Goal: Information Seeking & Learning: Get advice/opinions

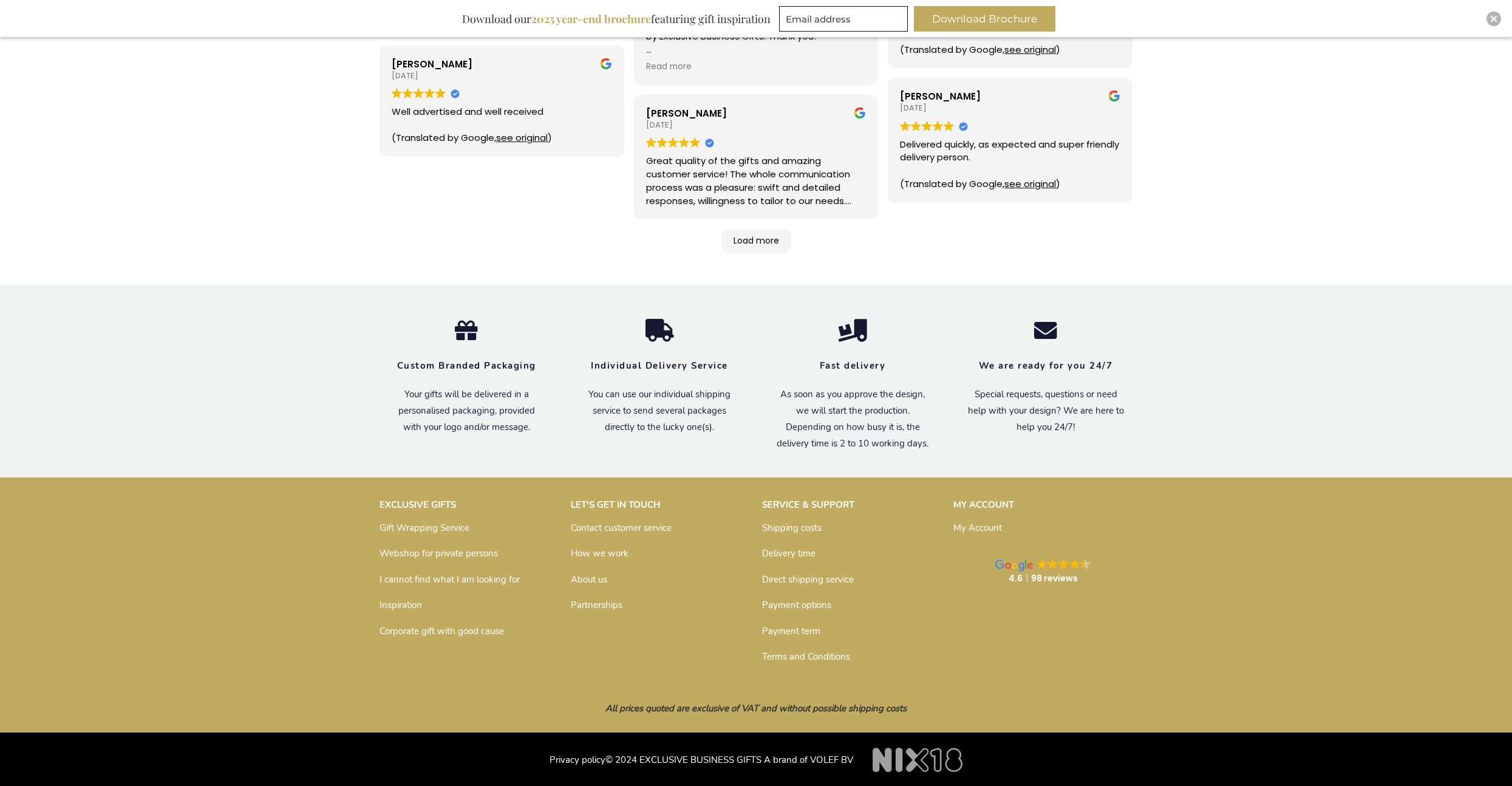
scroll to position [554, 0]
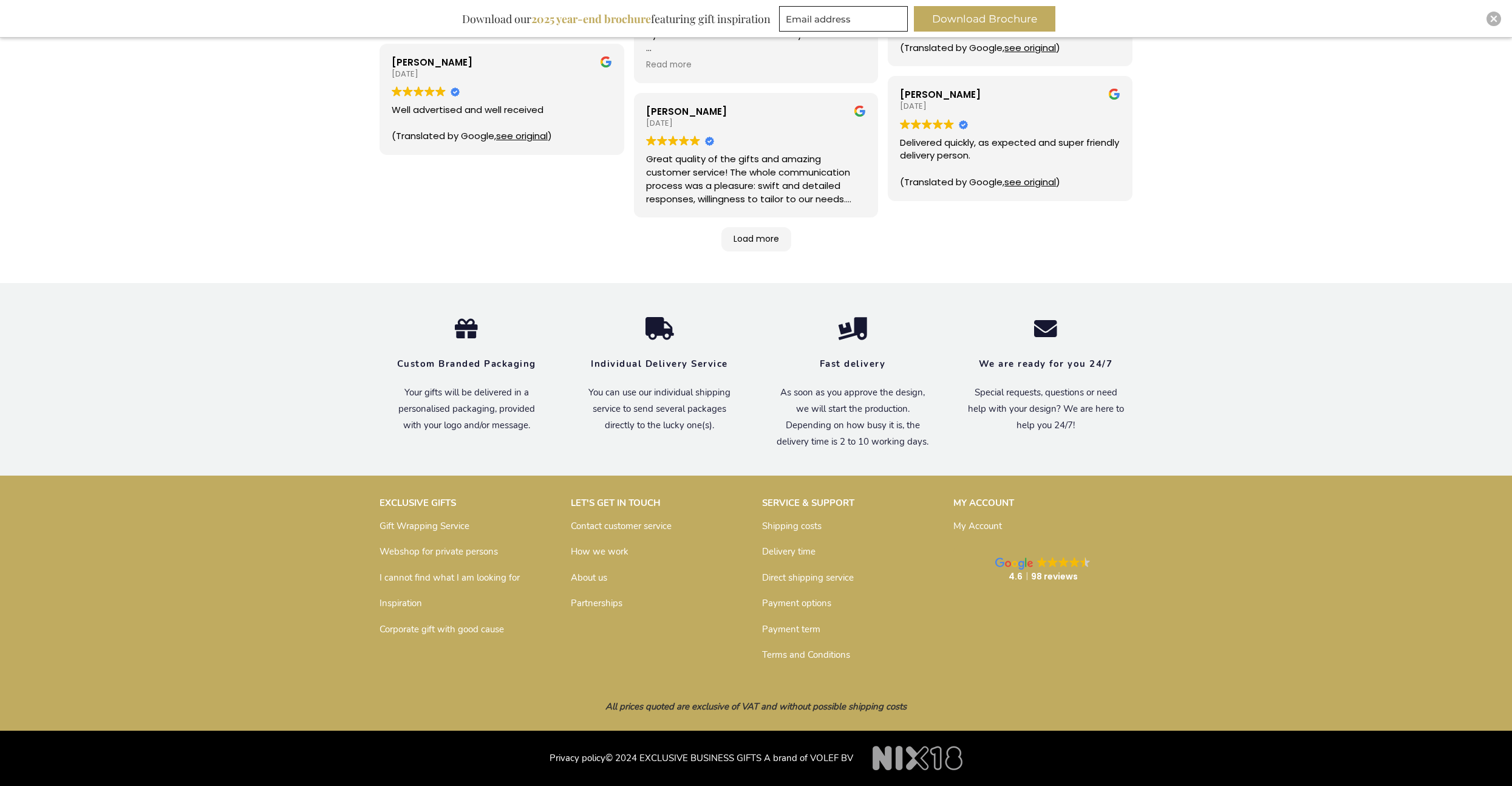
click at [598, 574] on link "About us" at bounding box center [590, 577] width 37 height 12
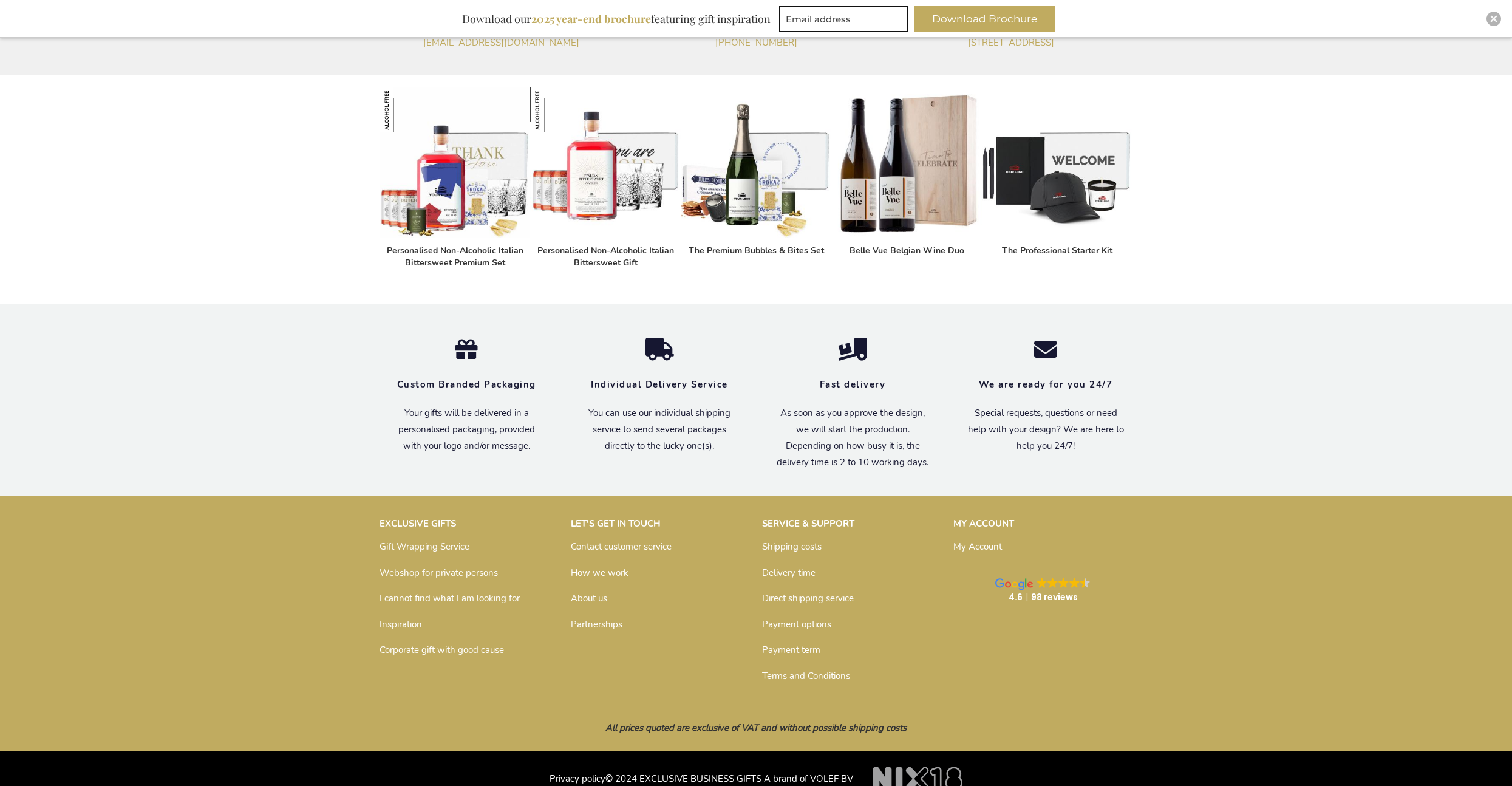
scroll to position [601, 0]
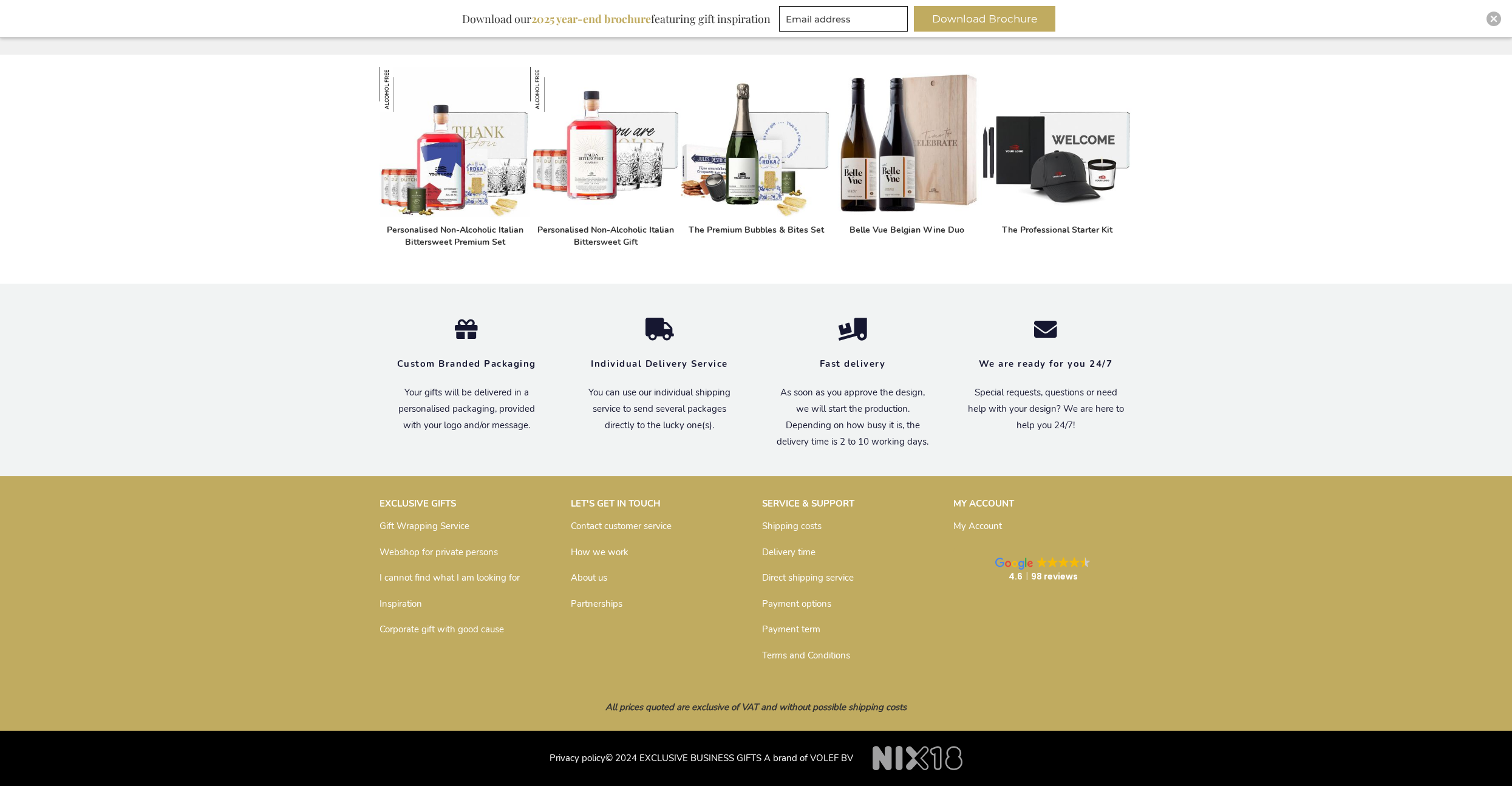
click at [802, 654] on link "Terms and Conditions" at bounding box center [806, 655] width 88 height 12
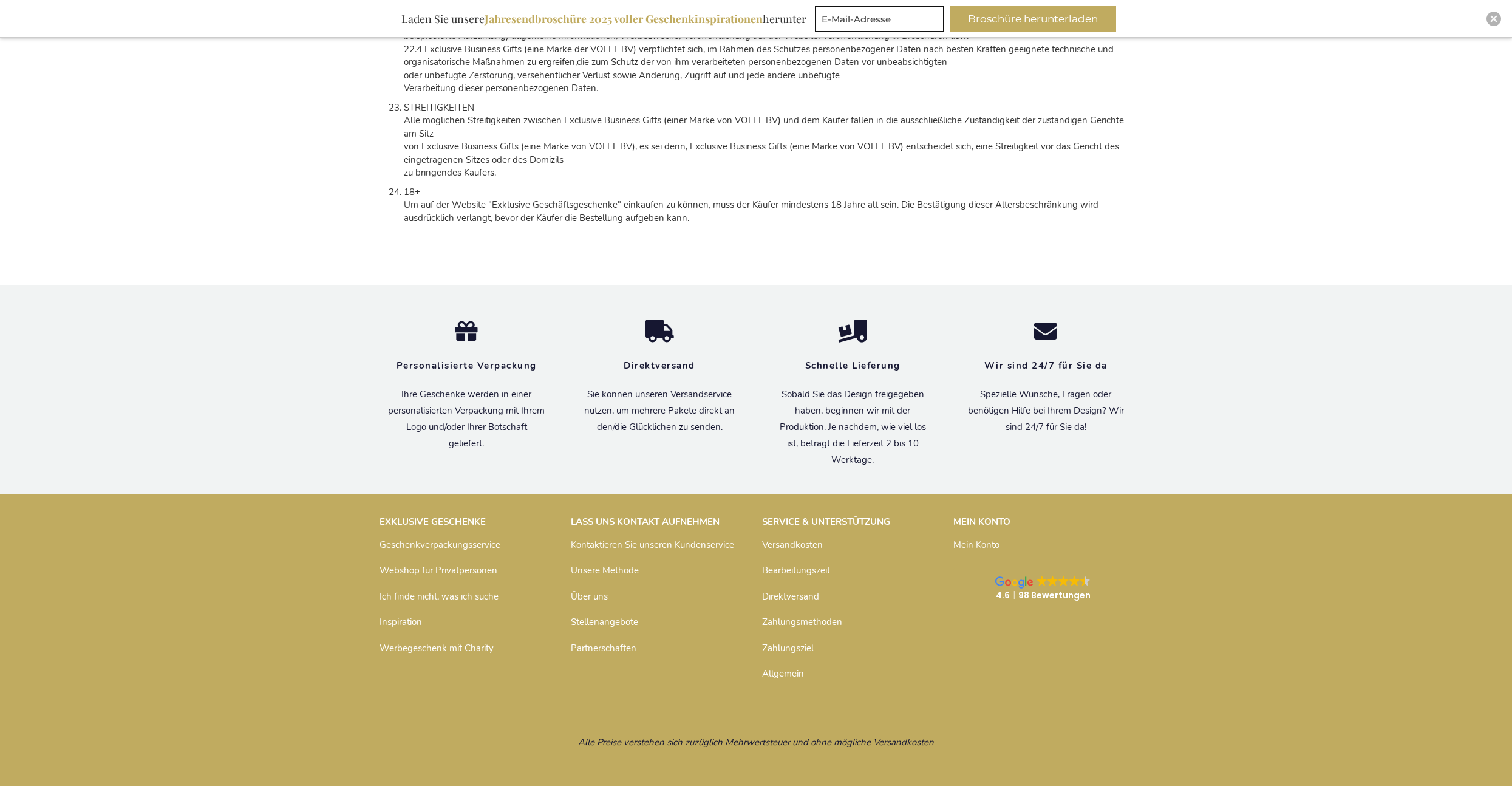
scroll to position [5662, 0]
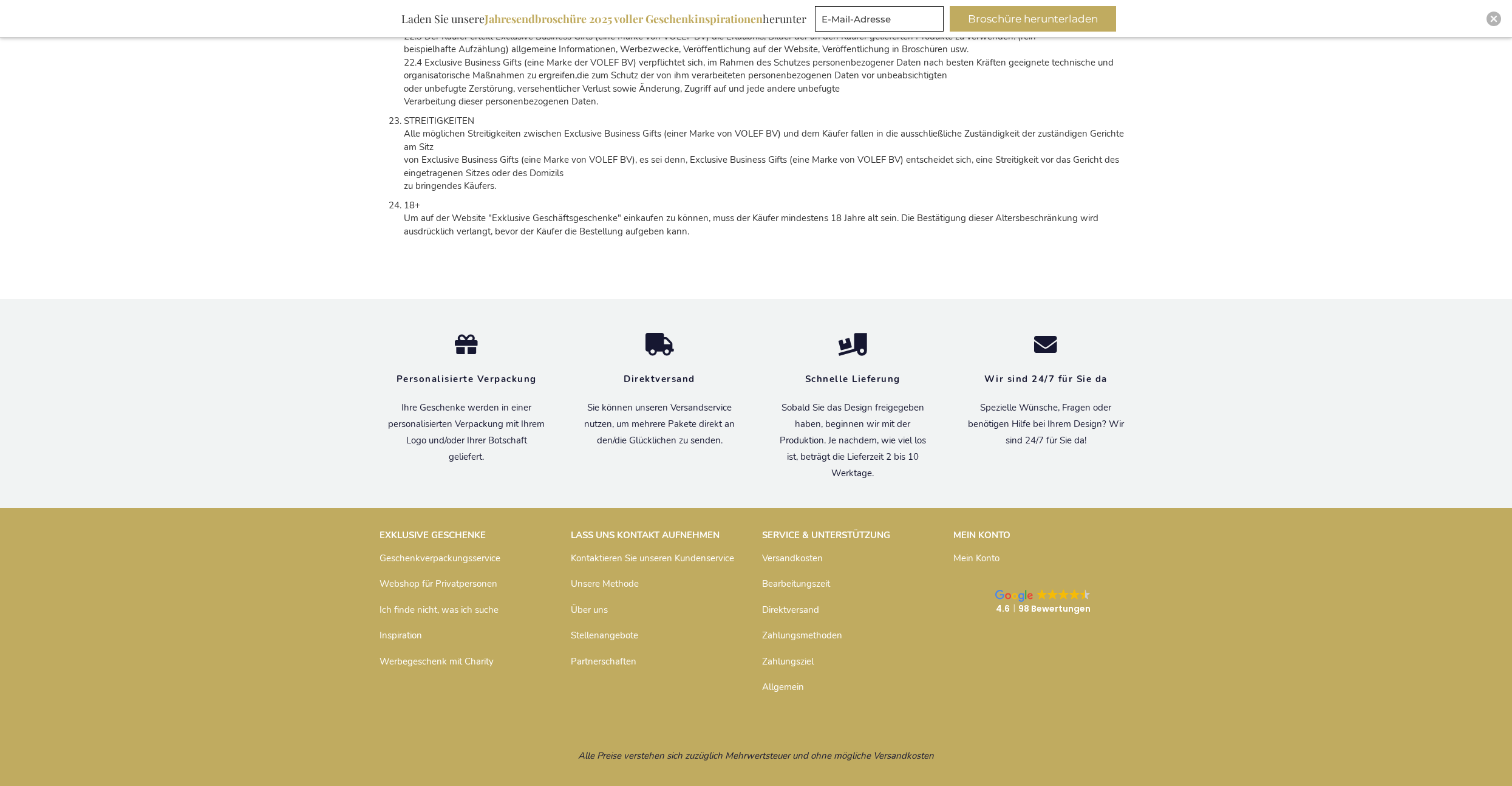
click at [809, 636] on link "Zahlungsmethoden" at bounding box center [802, 635] width 80 height 12
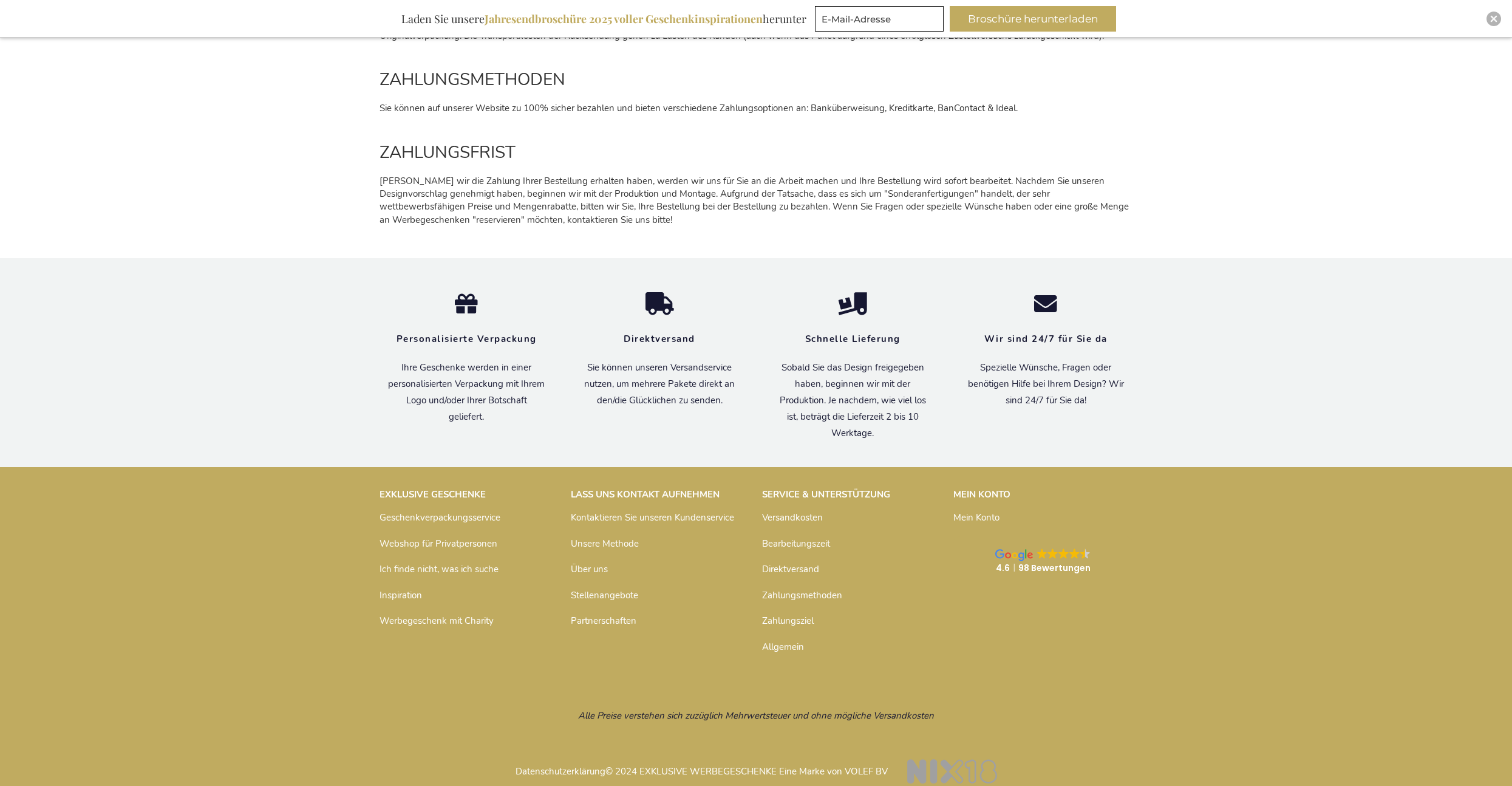
scroll to position [1619, 0]
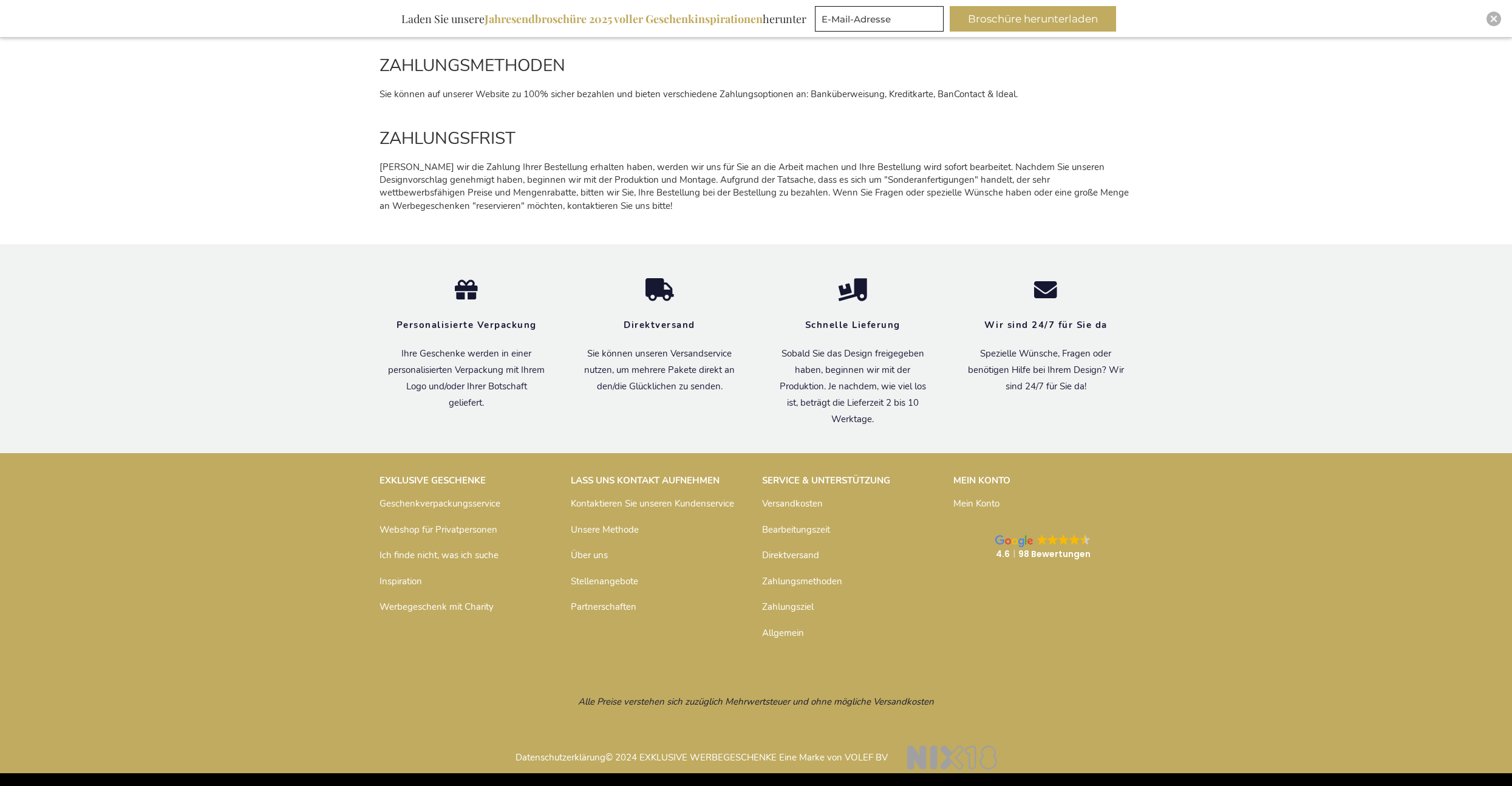
click at [775, 637] on link "Allgemein" at bounding box center [783, 633] width 42 height 12
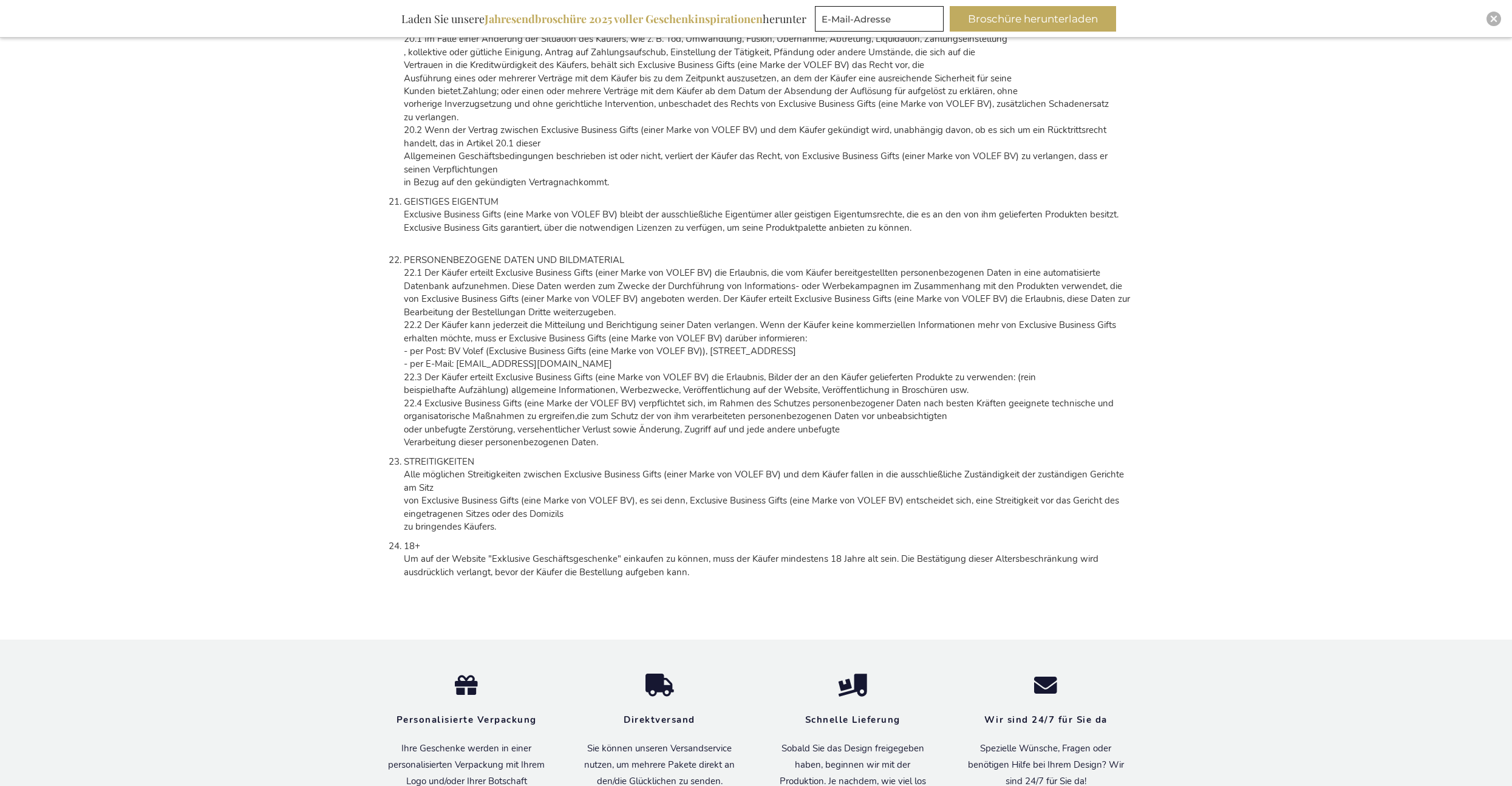
scroll to position [5716, 0]
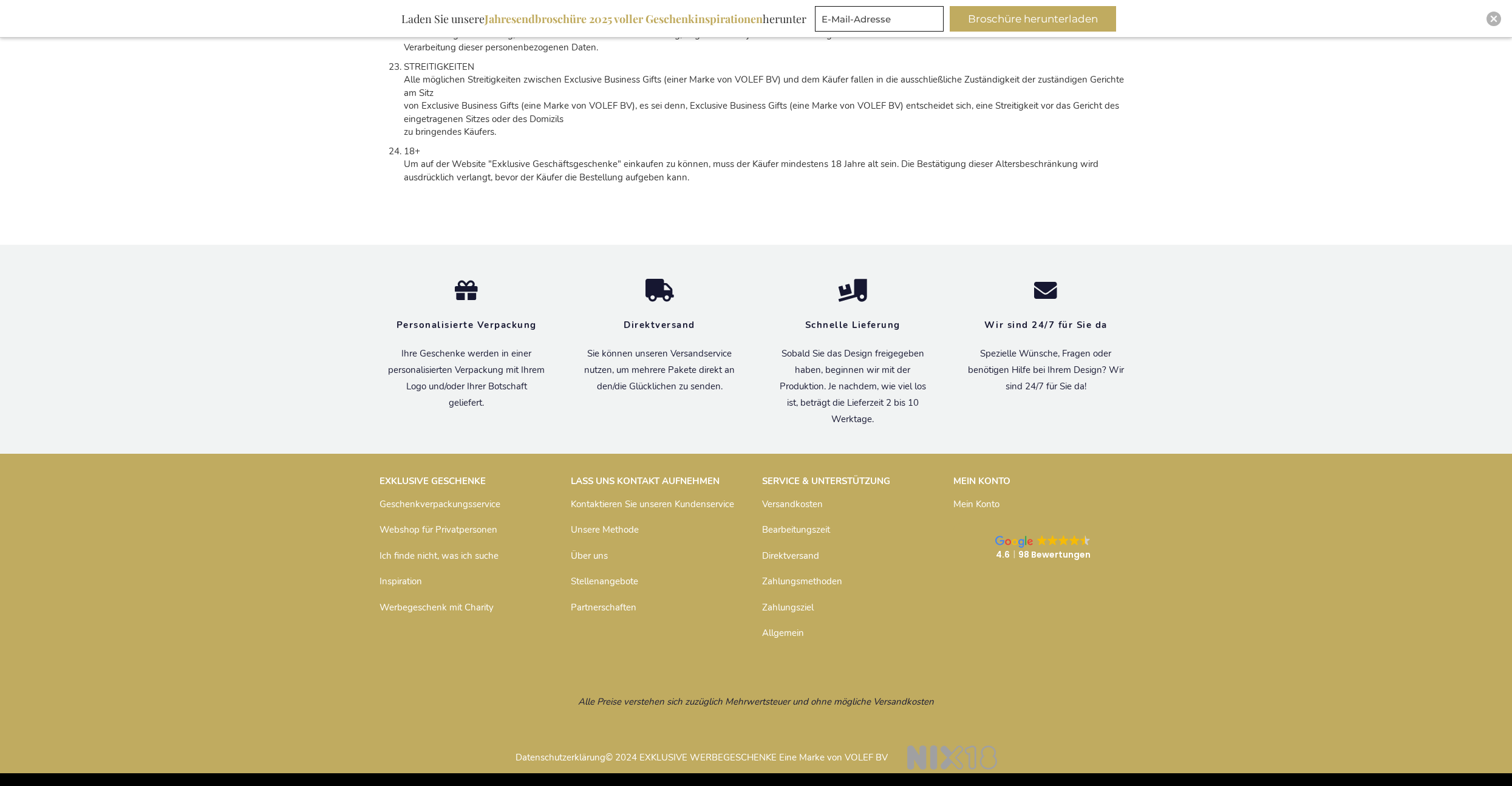
click at [664, 505] on link "Kontaktieren Sie unseren Kundenservice" at bounding box center [653, 504] width 163 height 12
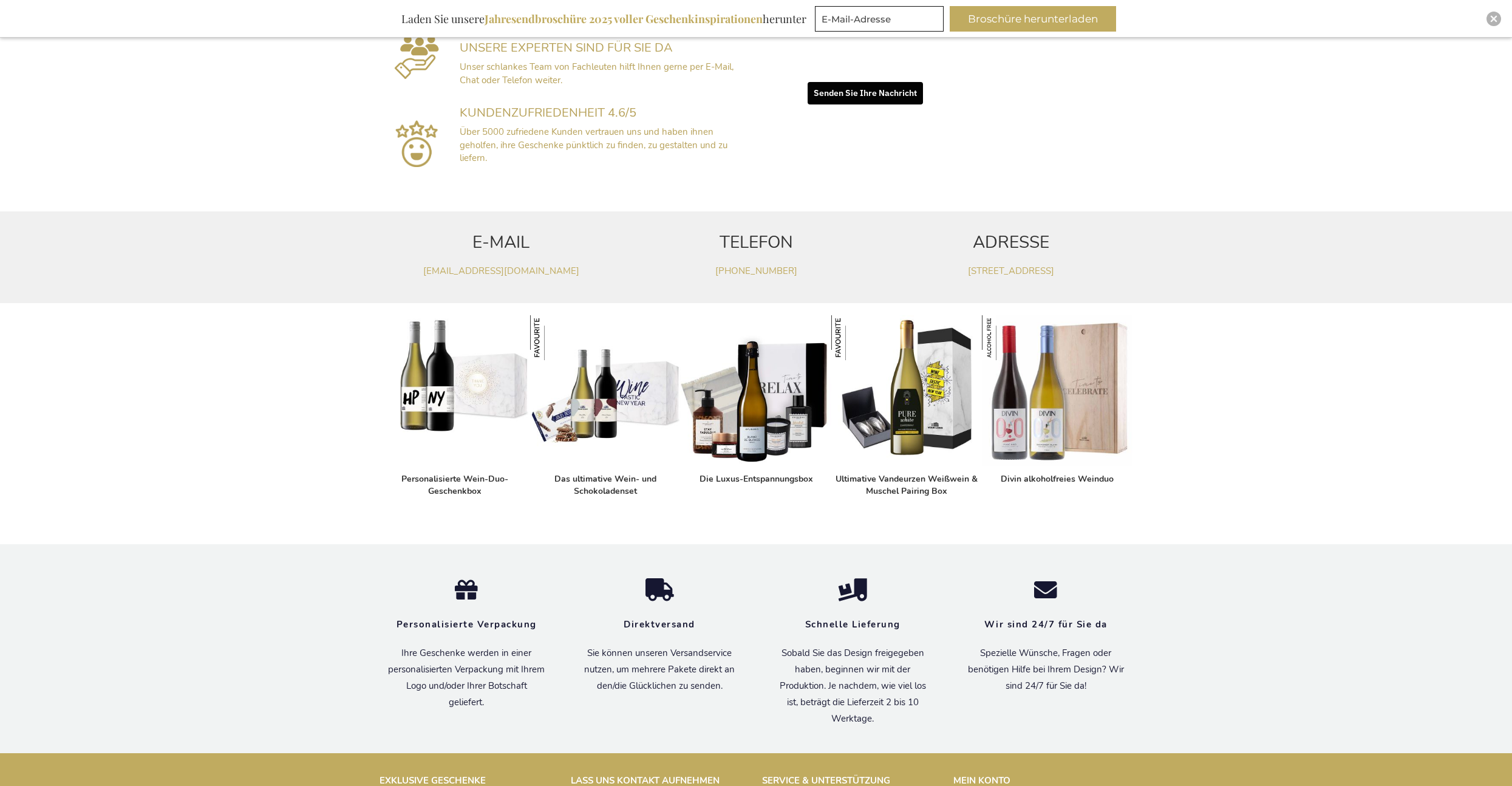
scroll to position [790, 0]
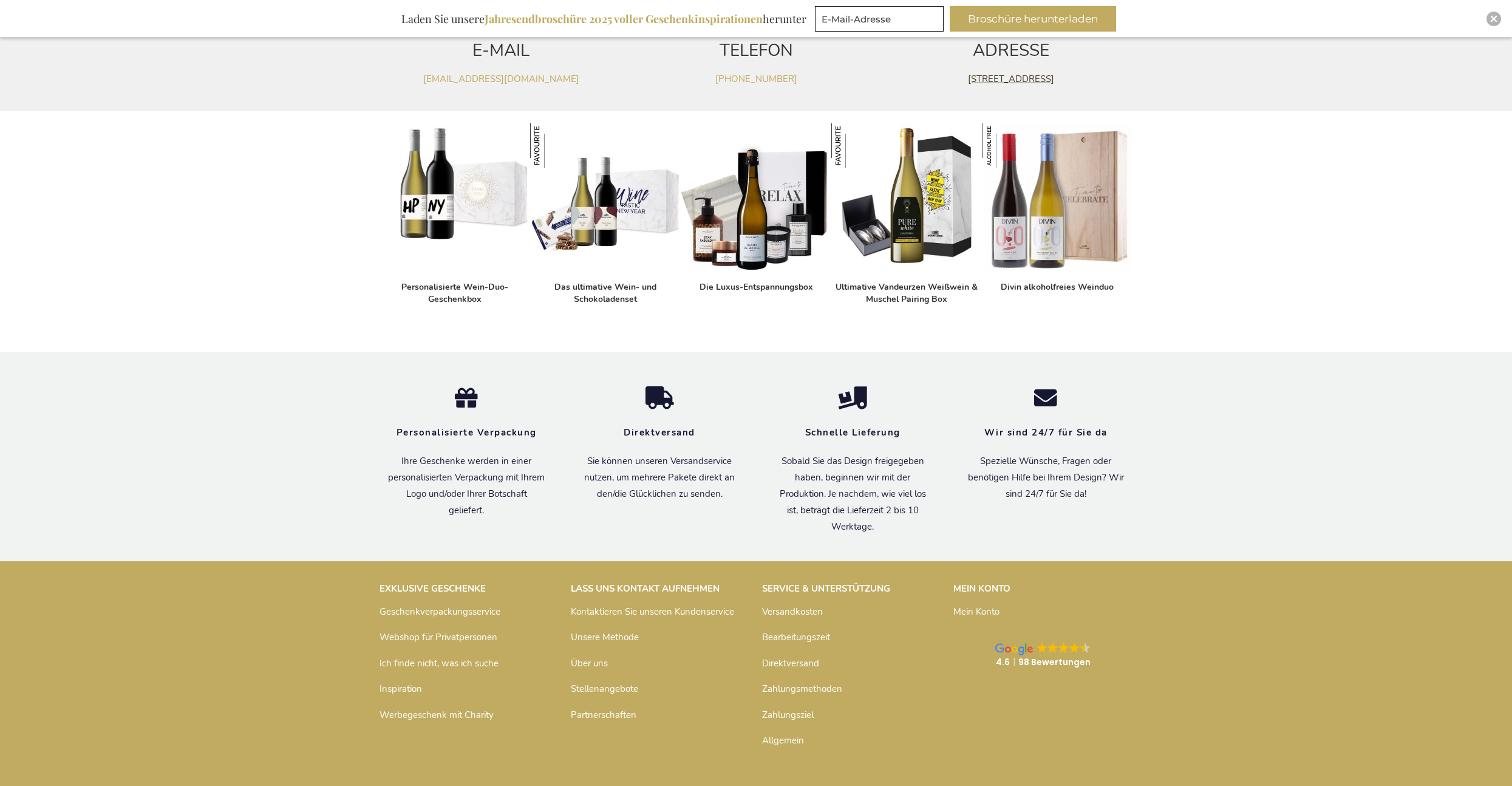
click at [986, 80] on link "Parklaan 22 - Bus 4, 2300 Turnhout, Belgien" at bounding box center [1011, 79] width 86 height 12
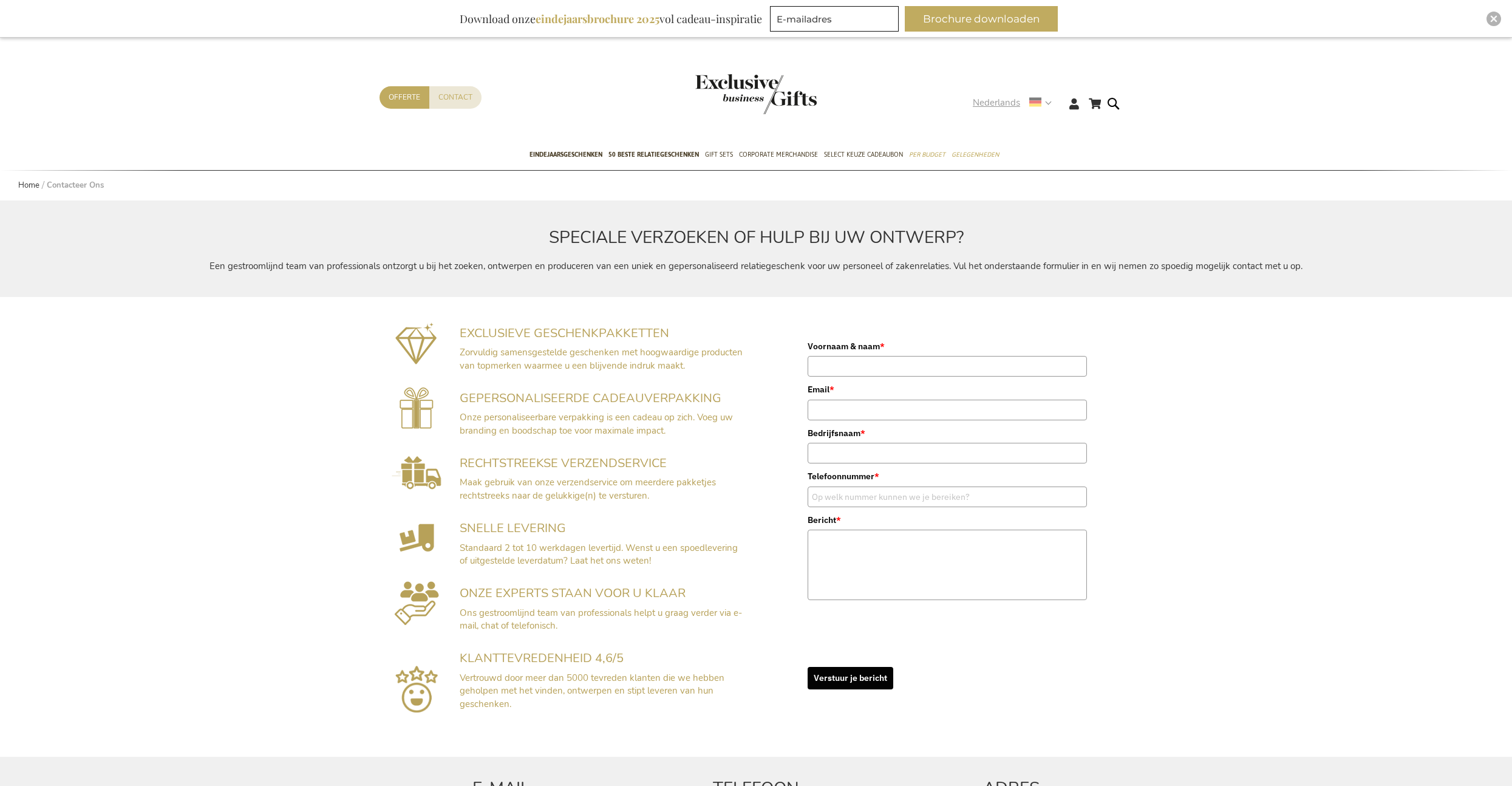
click at [1039, 100] on use at bounding box center [1035, 102] width 12 height 9
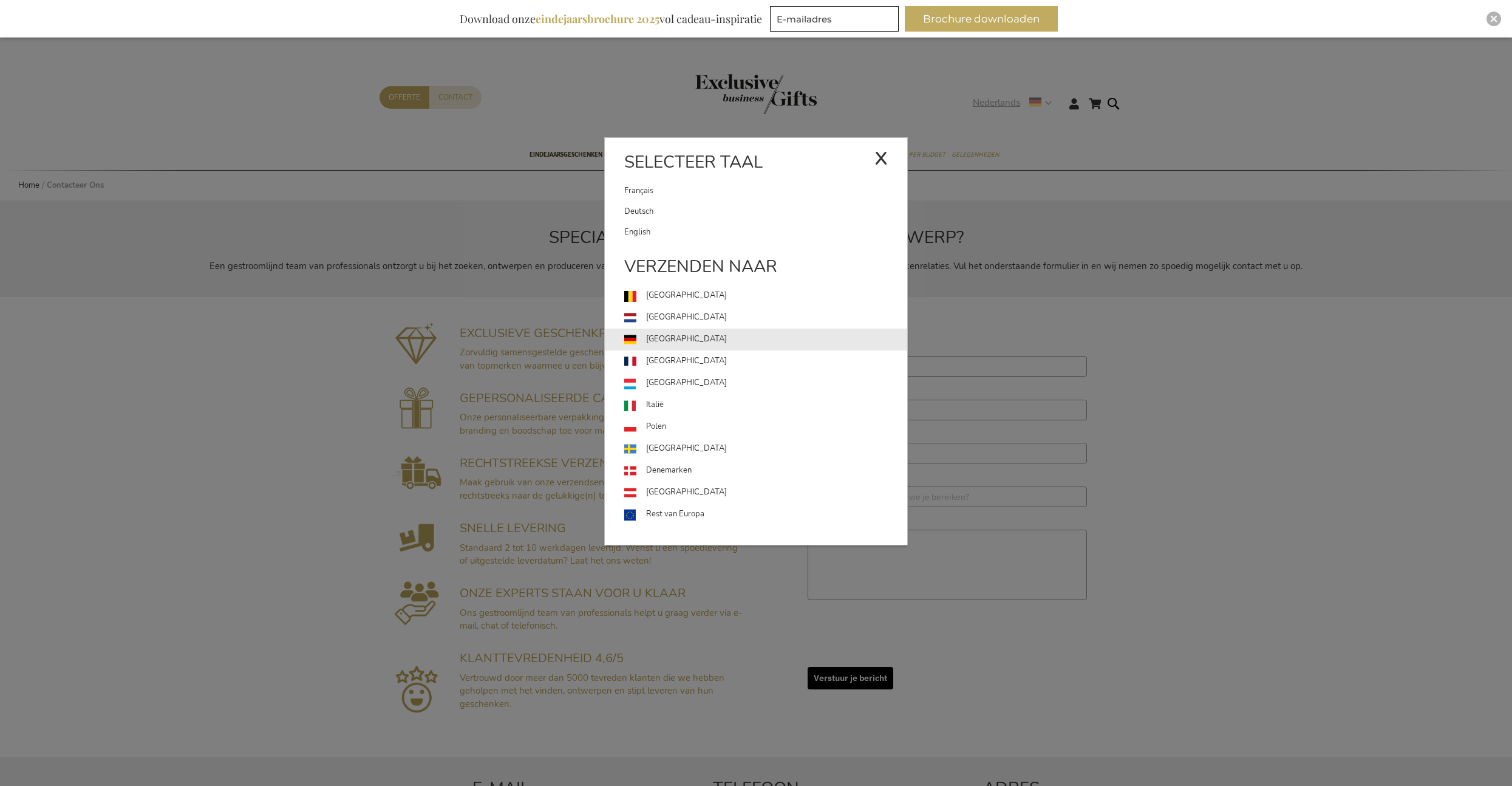
click at [669, 337] on link "[GEOGRAPHIC_DATA]" at bounding box center [765, 340] width 283 height 22
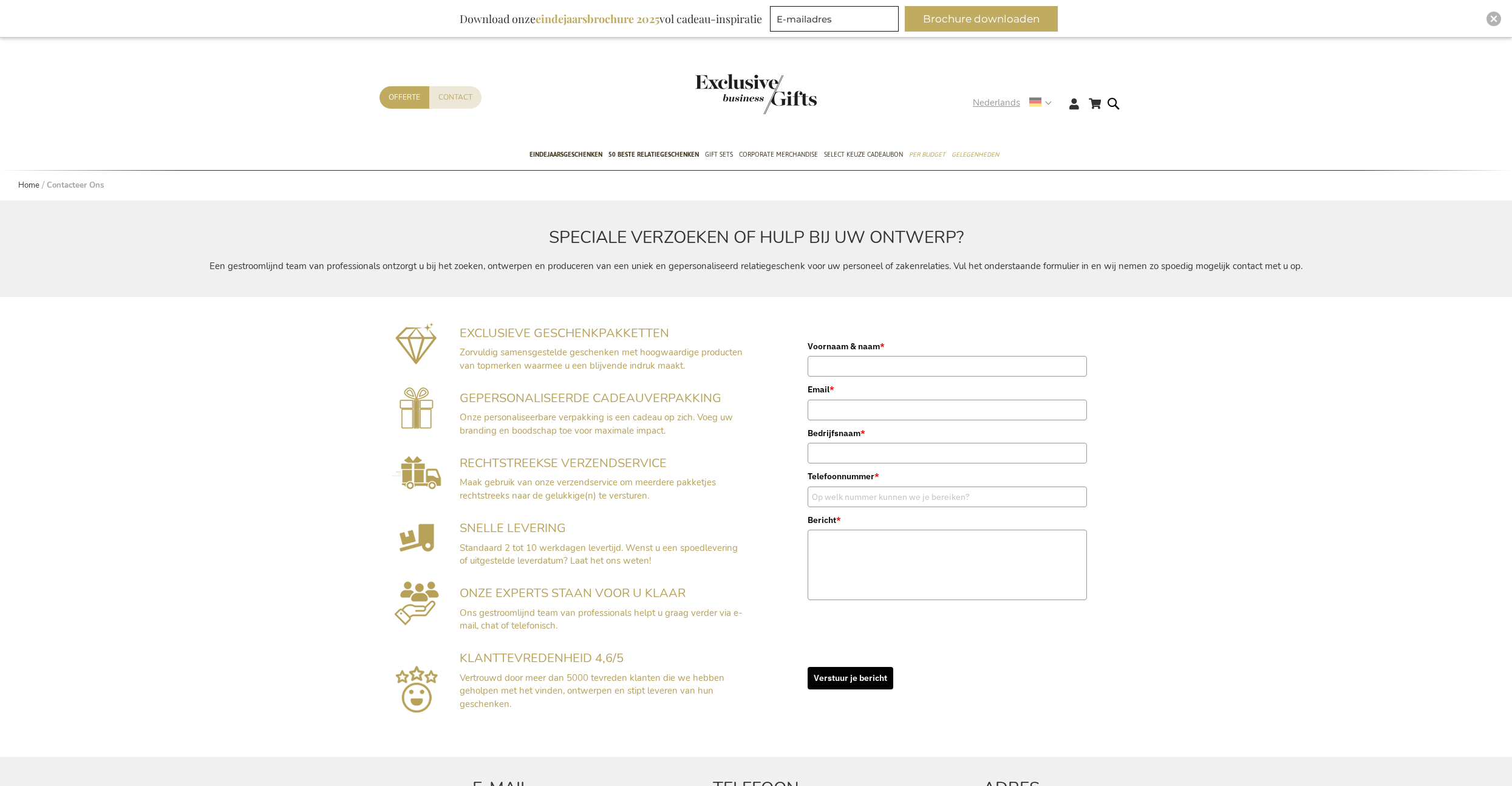
click at [1045, 107] on strong "Nederlands" at bounding box center [1012, 103] width 78 height 14
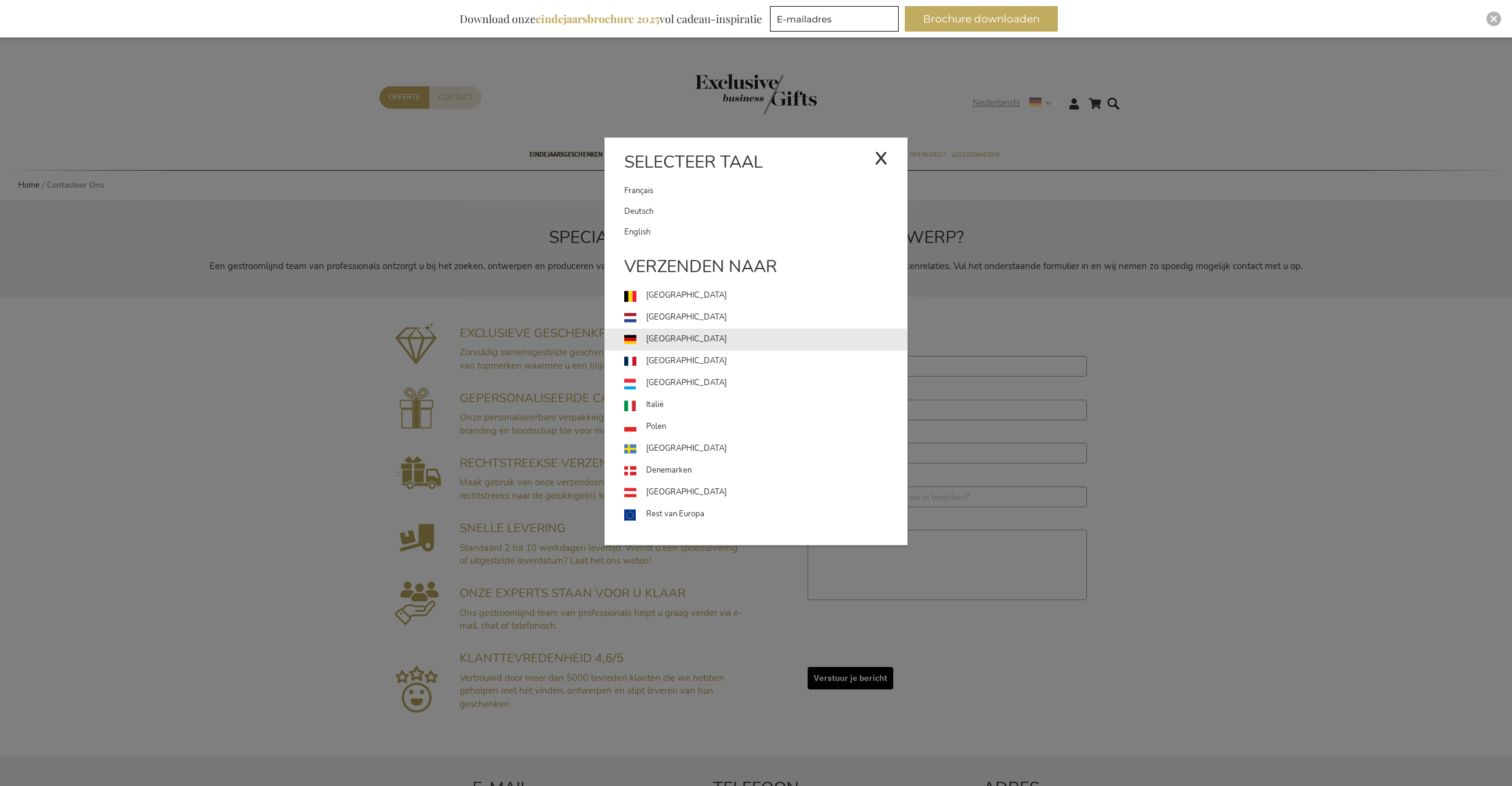
click at [659, 343] on link "[GEOGRAPHIC_DATA]" at bounding box center [765, 340] width 283 height 22
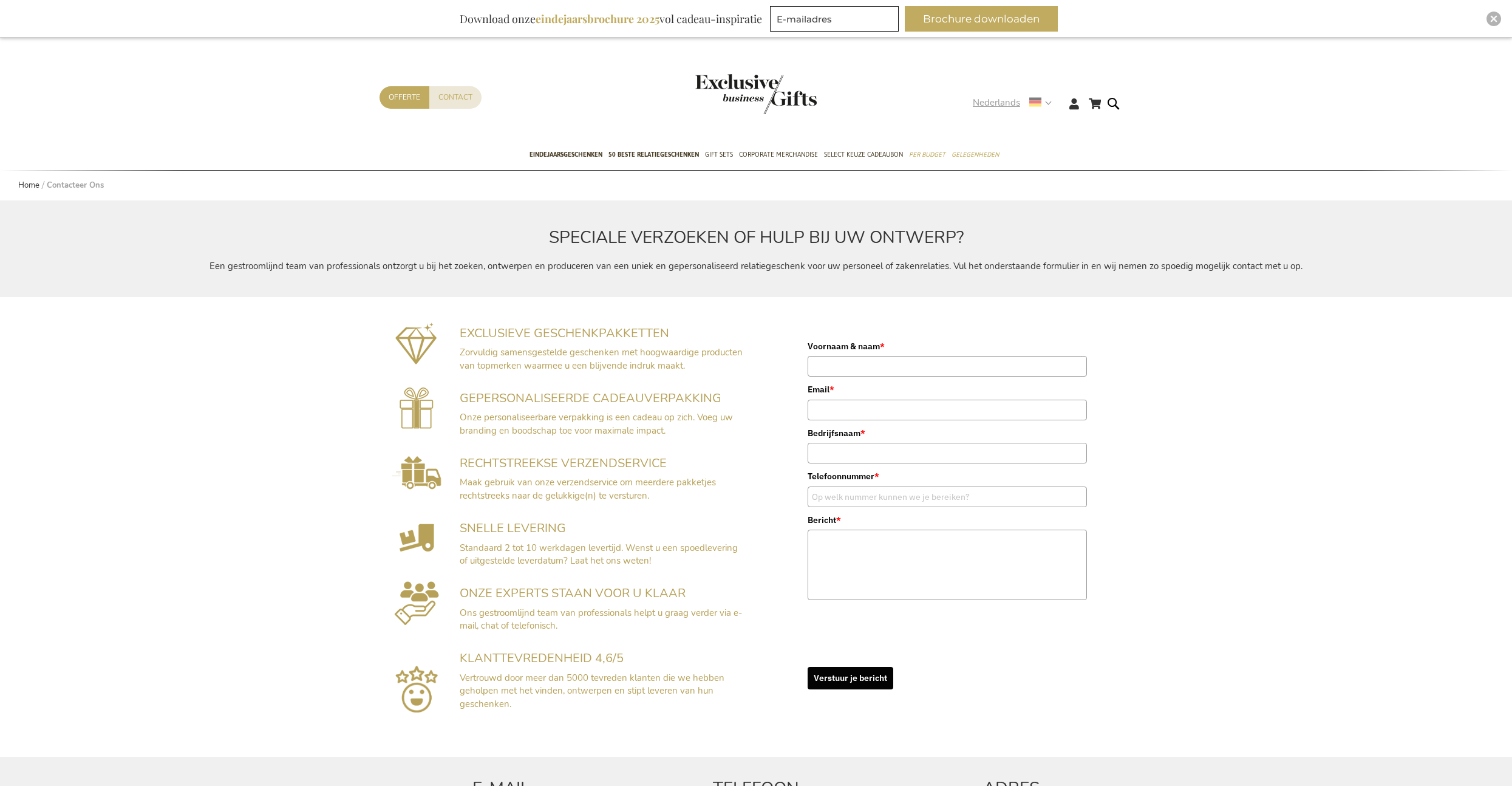
click at [1043, 103] on strong "Nederlands" at bounding box center [1012, 103] width 78 height 14
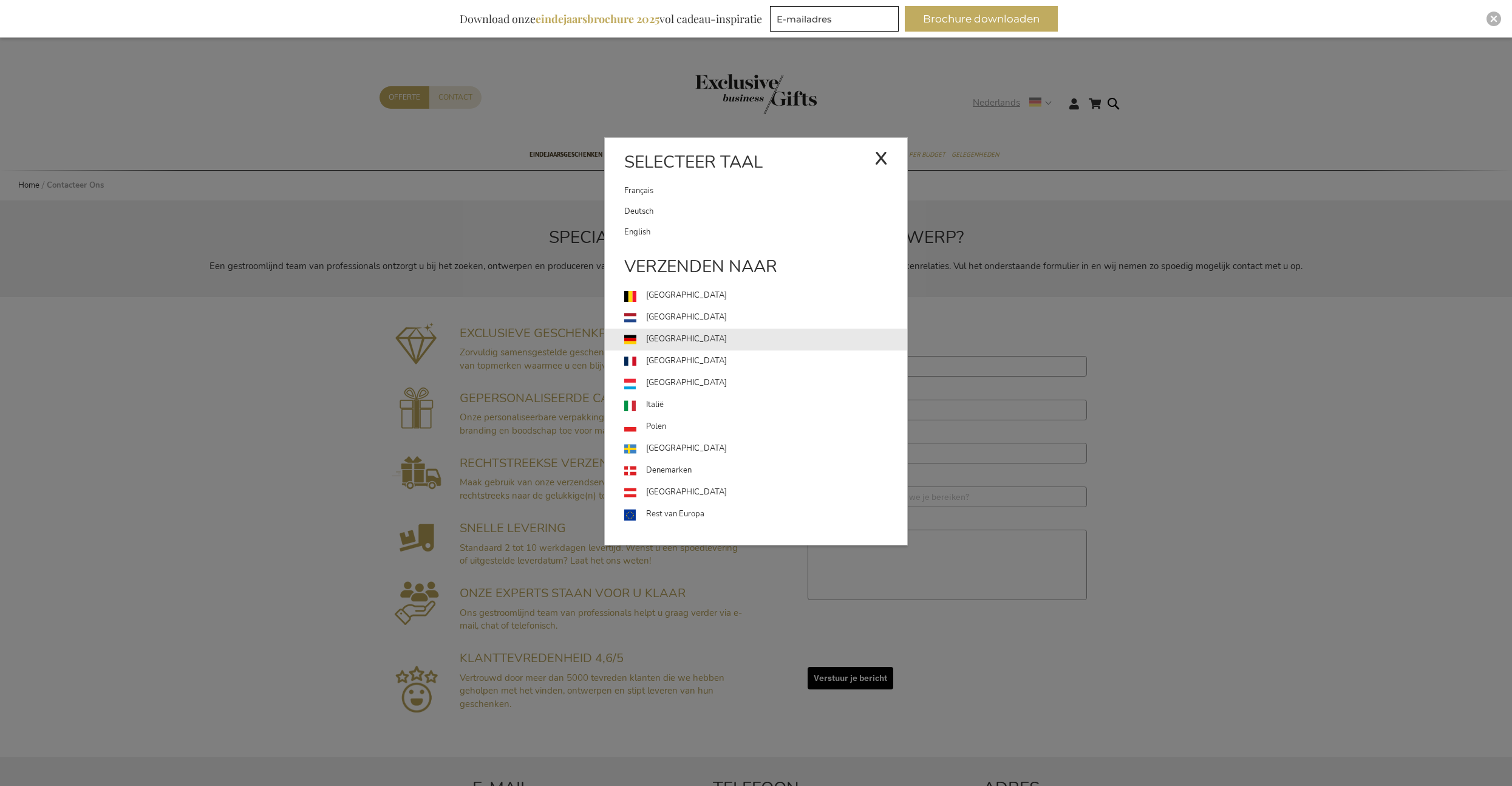
click at [673, 335] on link "[GEOGRAPHIC_DATA]" at bounding box center [765, 340] width 283 height 22
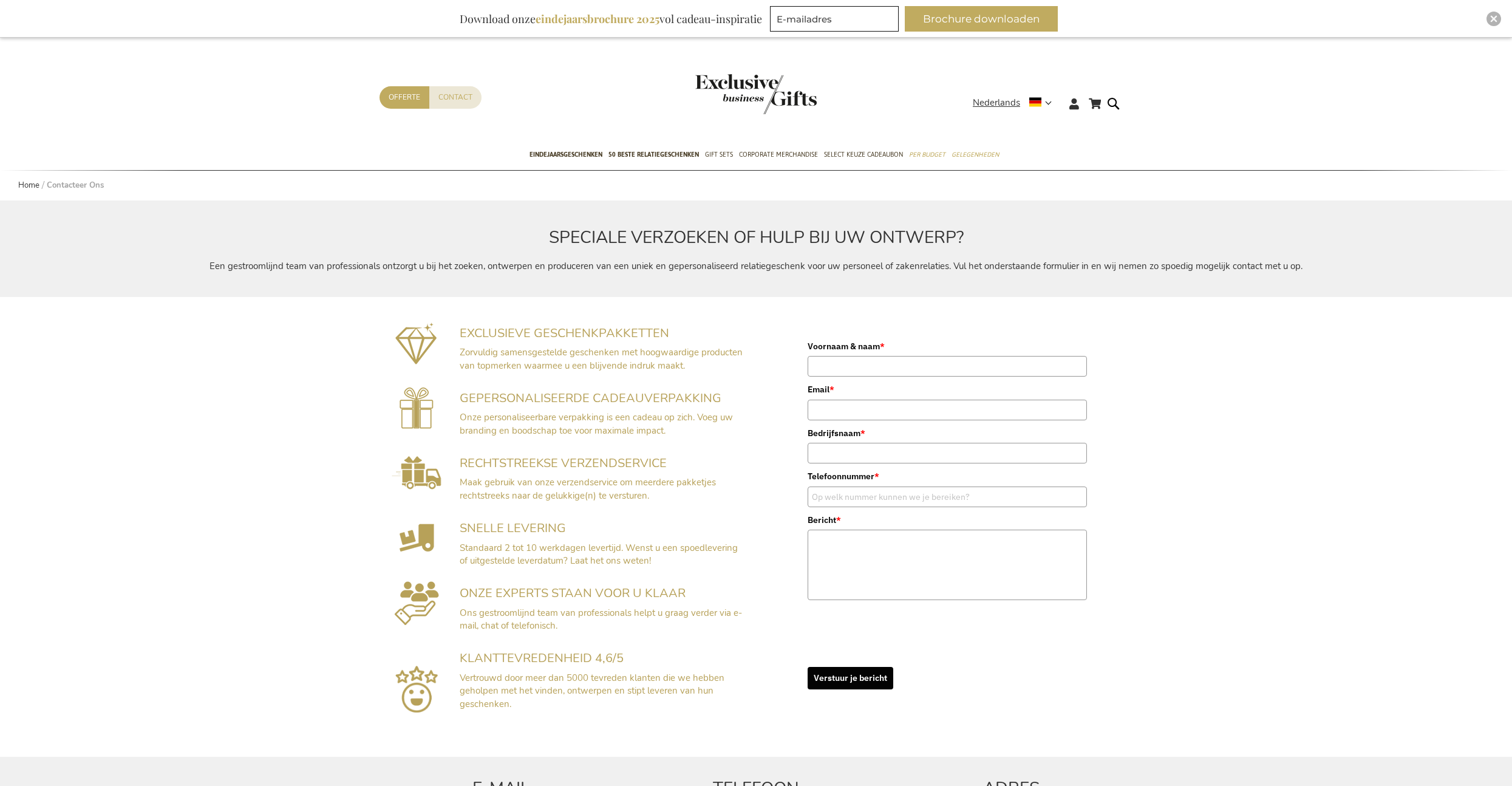
click at [41, 184] on li "Home" at bounding box center [32, 186] width 26 height 12
click at [37, 184] on link "Home" at bounding box center [29, 185] width 21 height 11
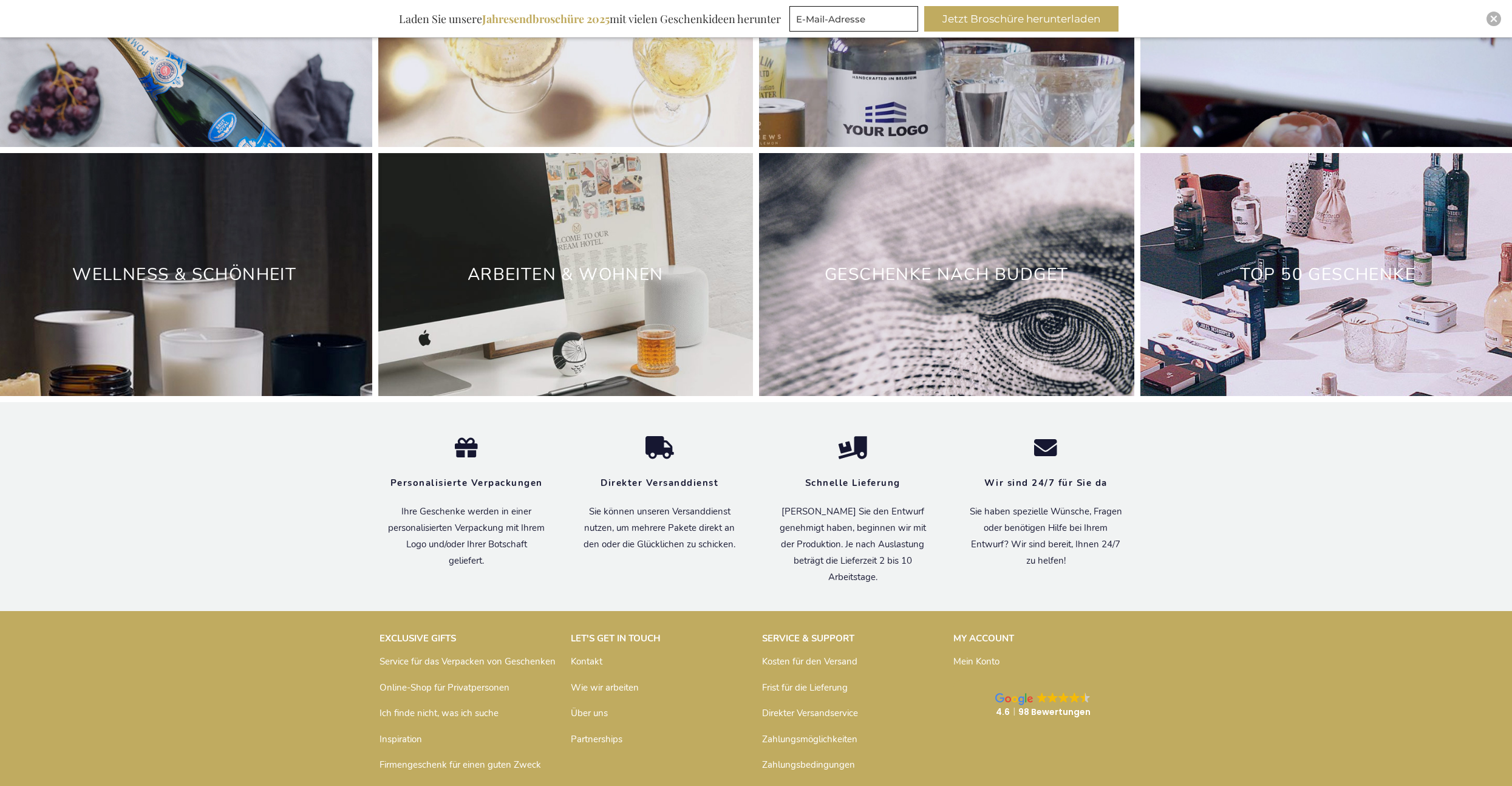
scroll to position [3856, 0]
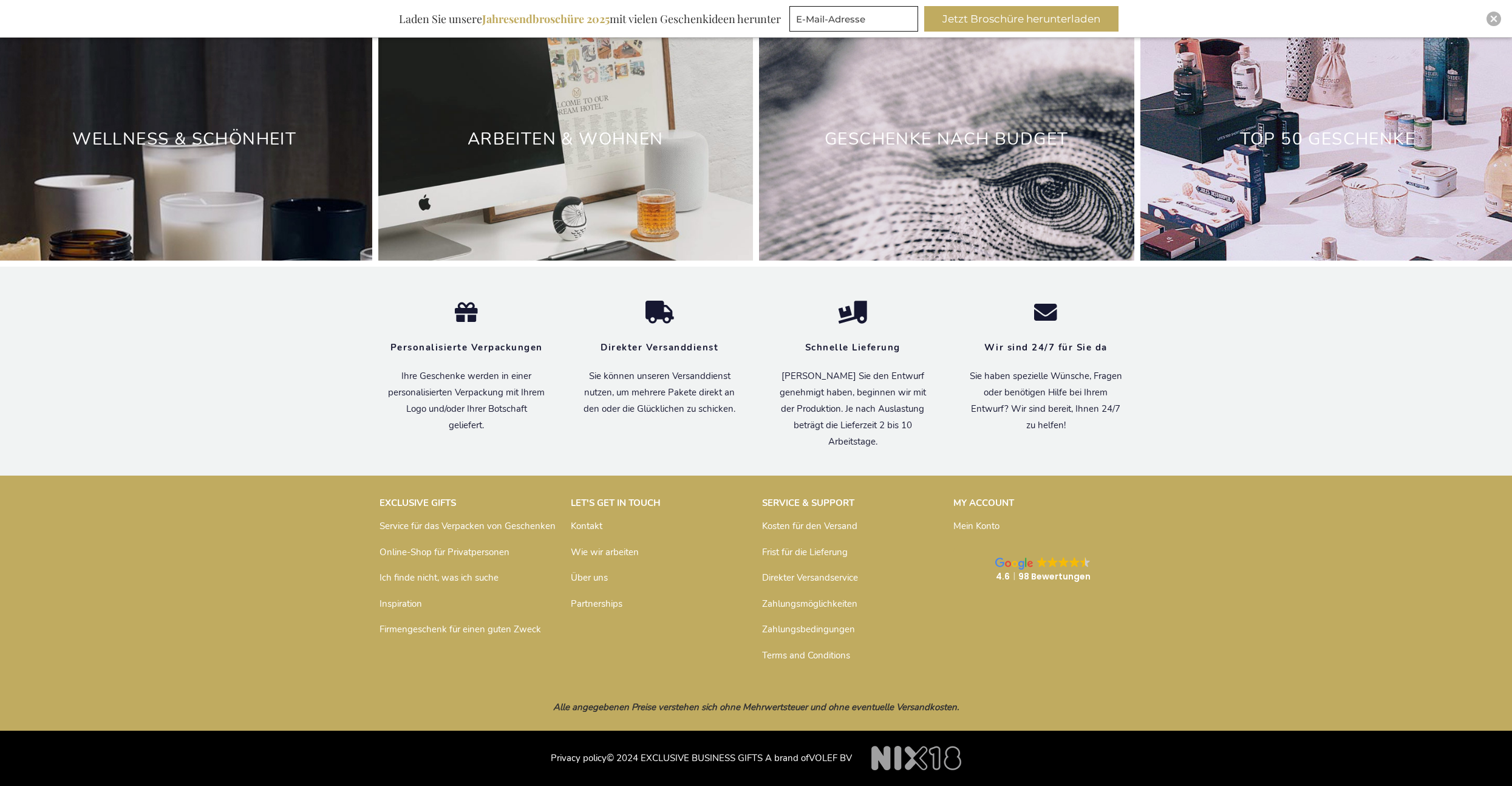
click at [598, 579] on link "Über uns" at bounding box center [590, 577] width 37 height 12
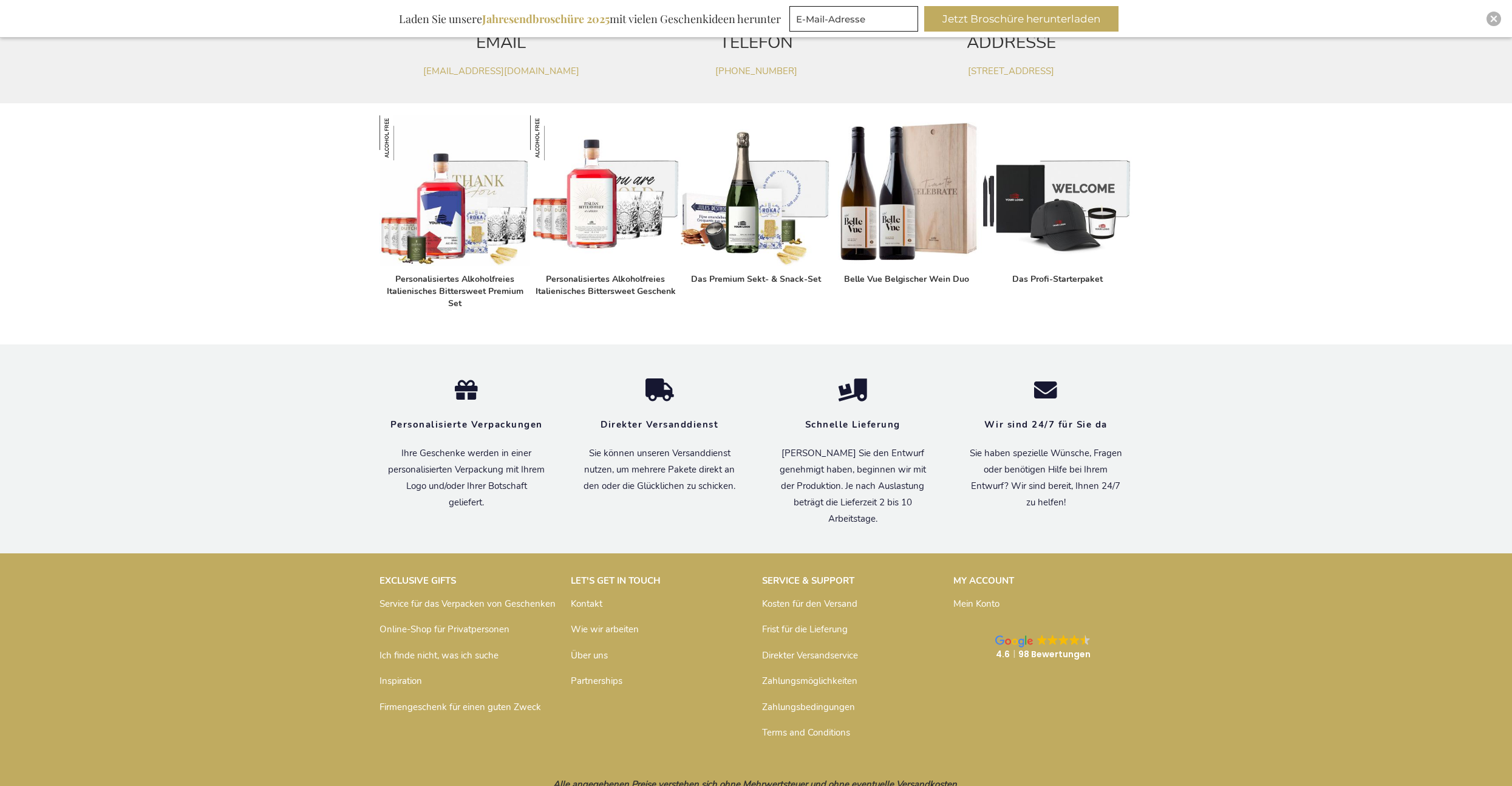
scroll to position [631, 0]
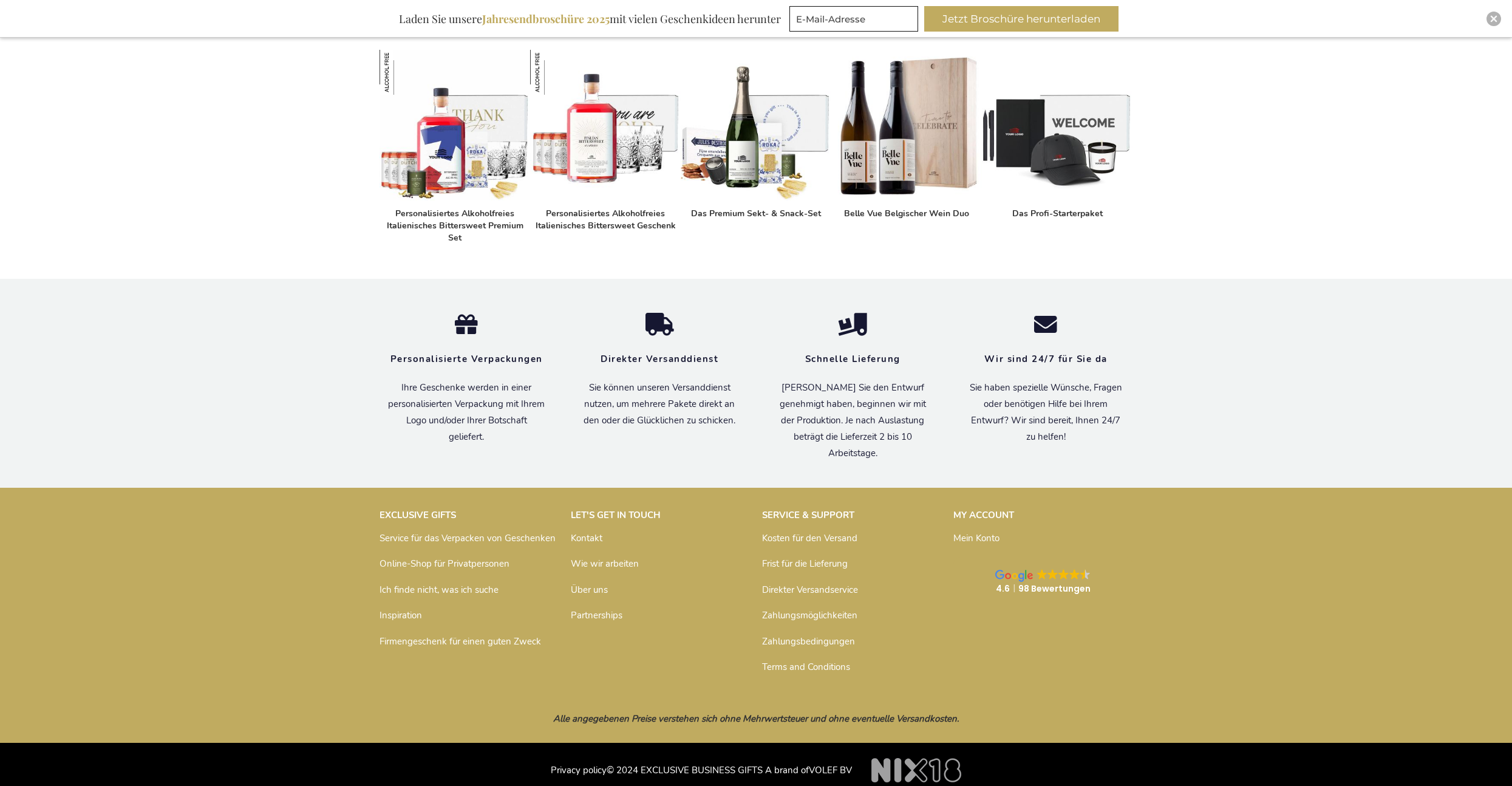
click at [798, 610] on link "Zahlungsmöglichkeiten" at bounding box center [810, 615] width 96 height 12
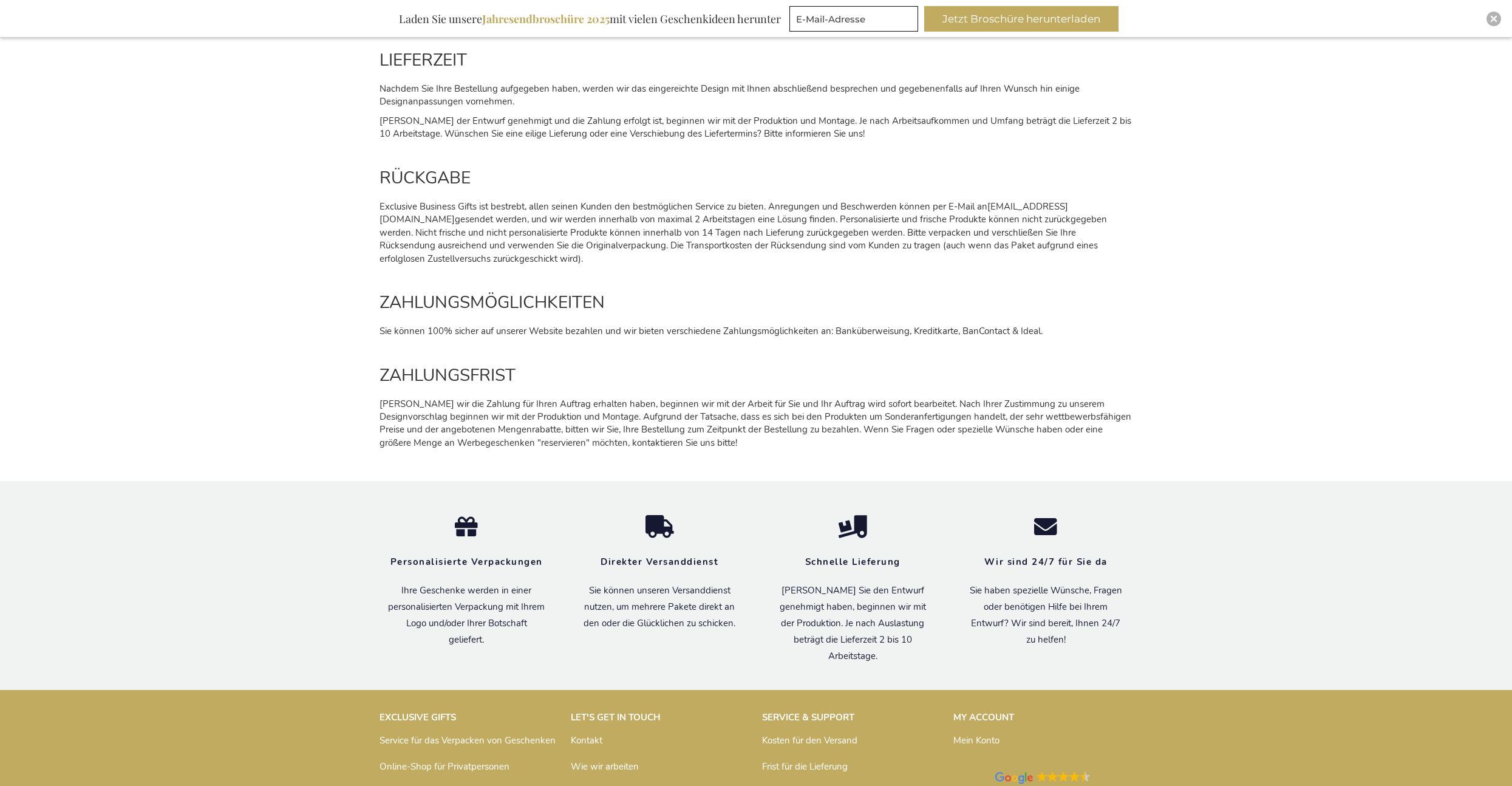
scroll to position [1596, 0]
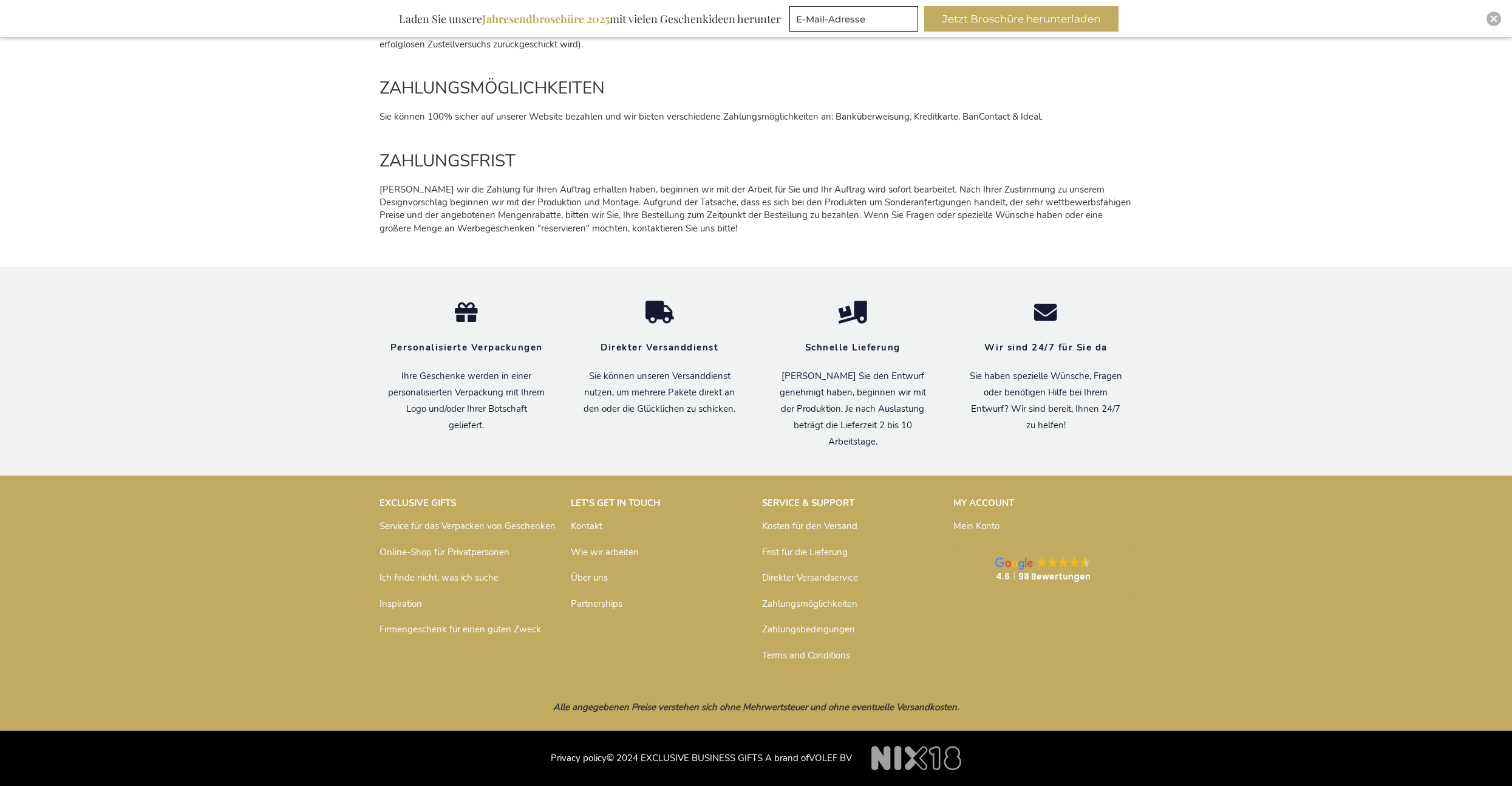
click at [825, 625] on link "Zahlungsbedingungen" at bounding box center [809, 629] width 93 height 12
click at [816, 551] on link "Frist für die Lieferung" at bounding box center [805, 552] width 85 height 12
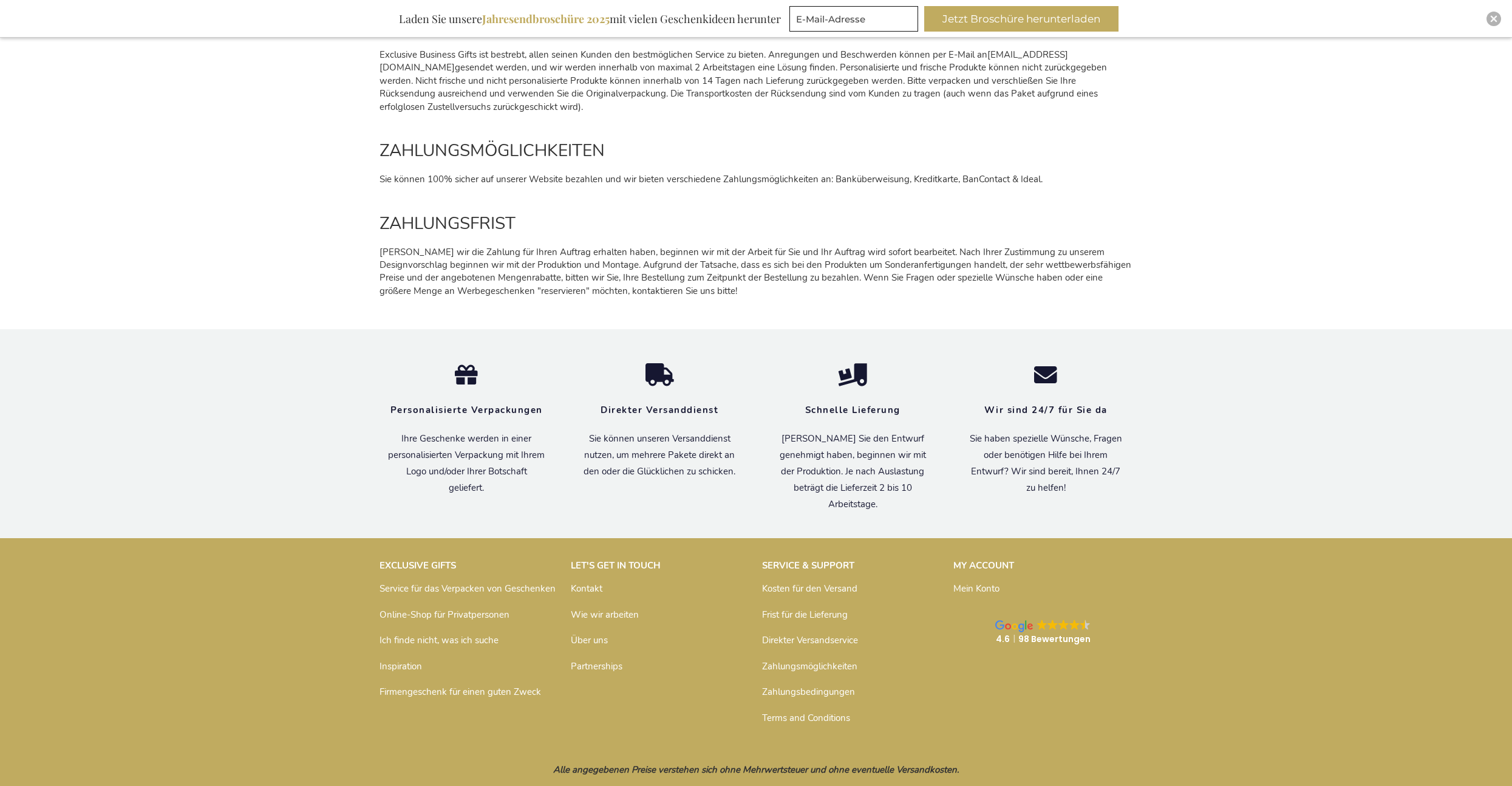
scroll to position [1596, 0]
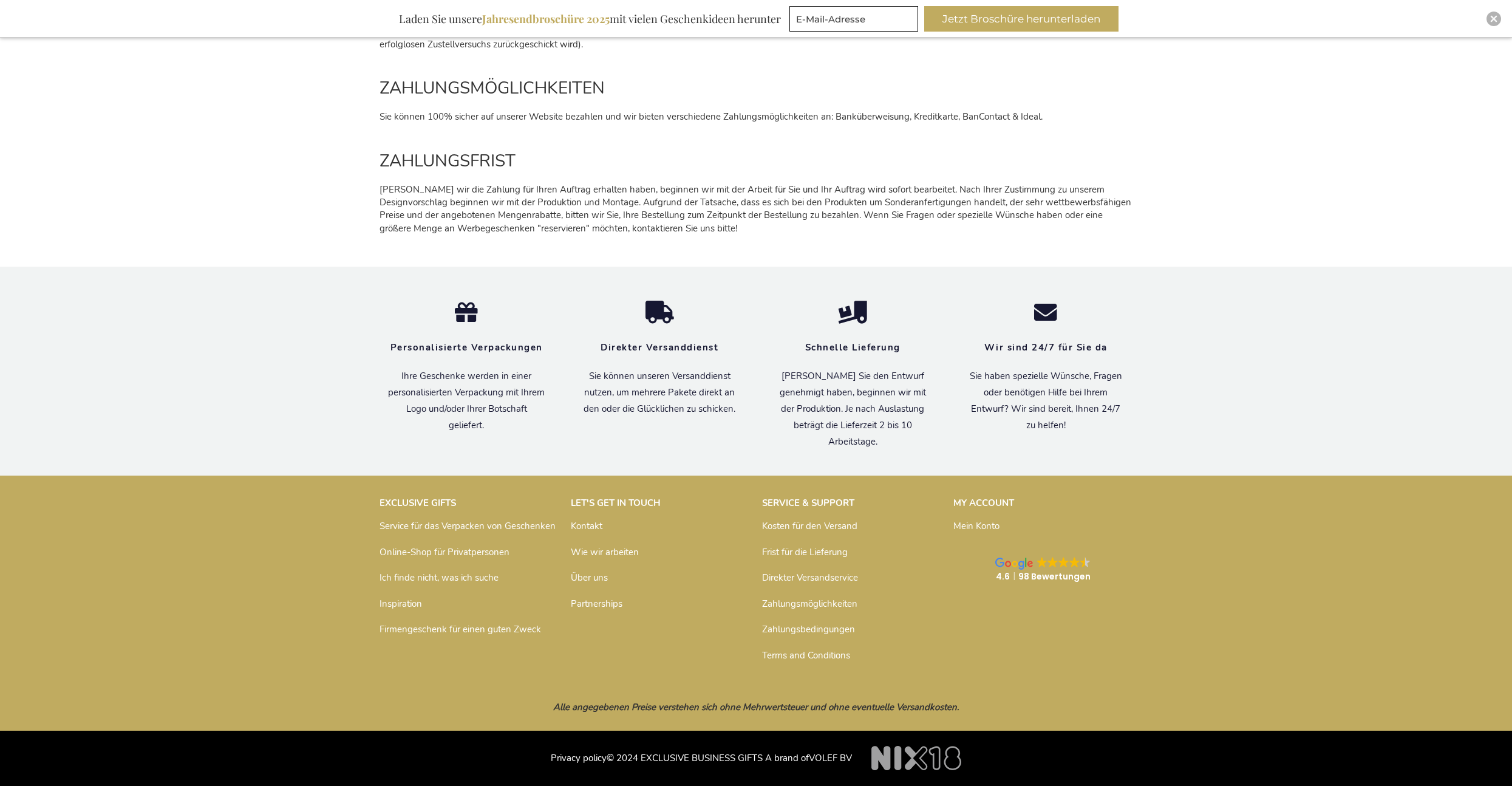
click at [598, 576] on link "Über uns" at bounding box center [590, 577] width 37 height 12
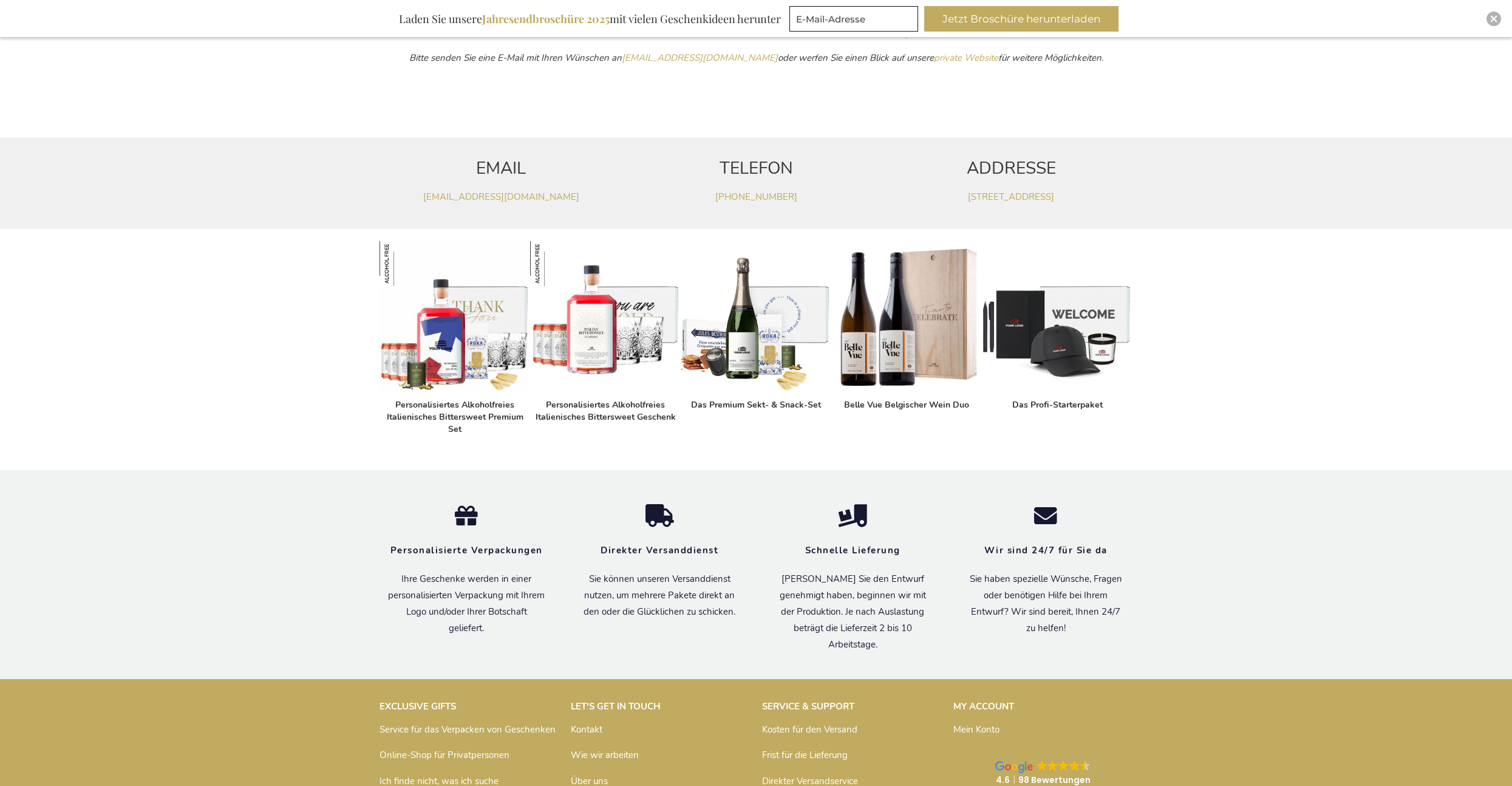
scroll to position [631, 0]
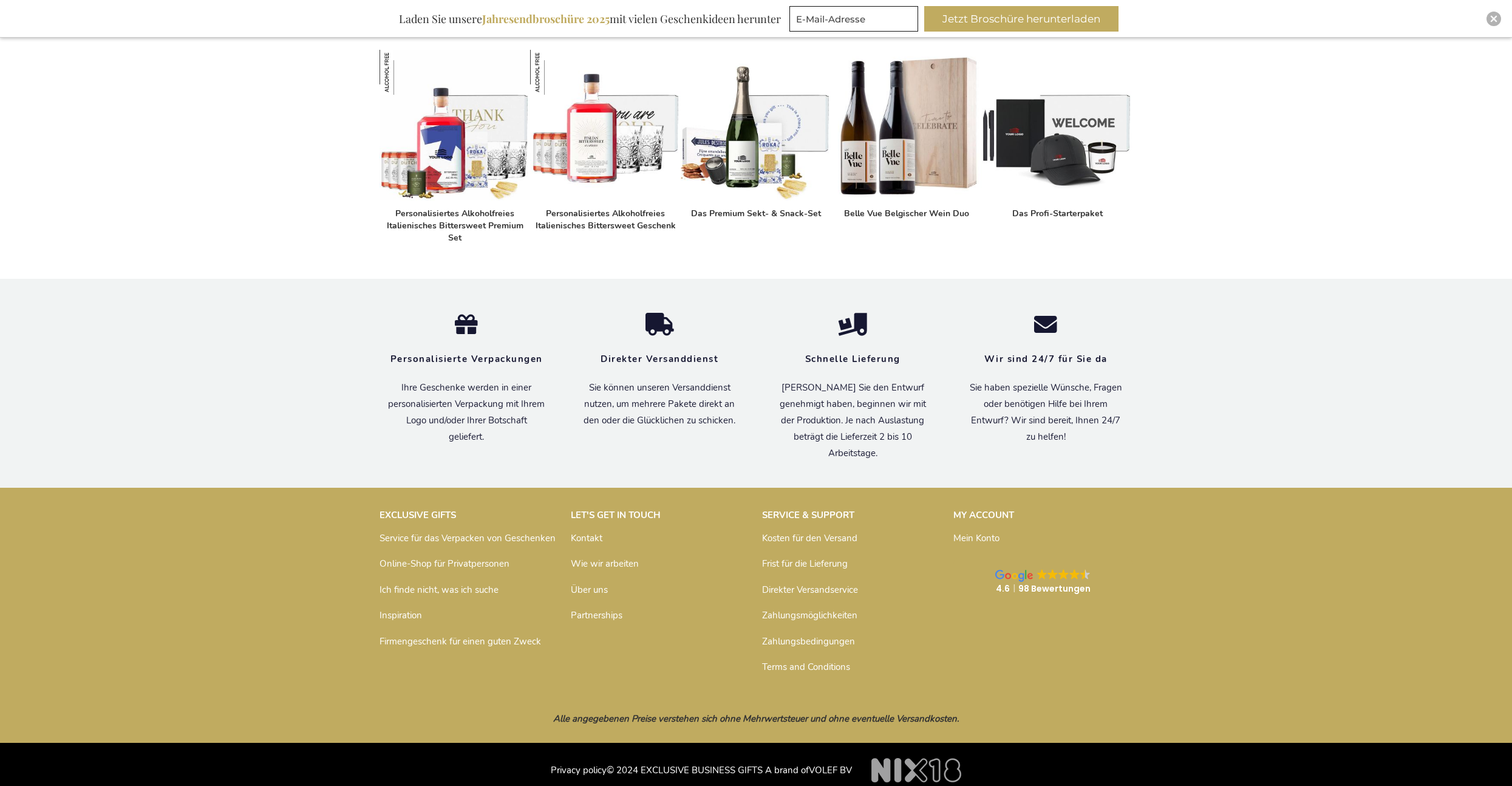
click at [596, 532] on link "Kontakt" at bounding box center [587, 538] width 32 height 12
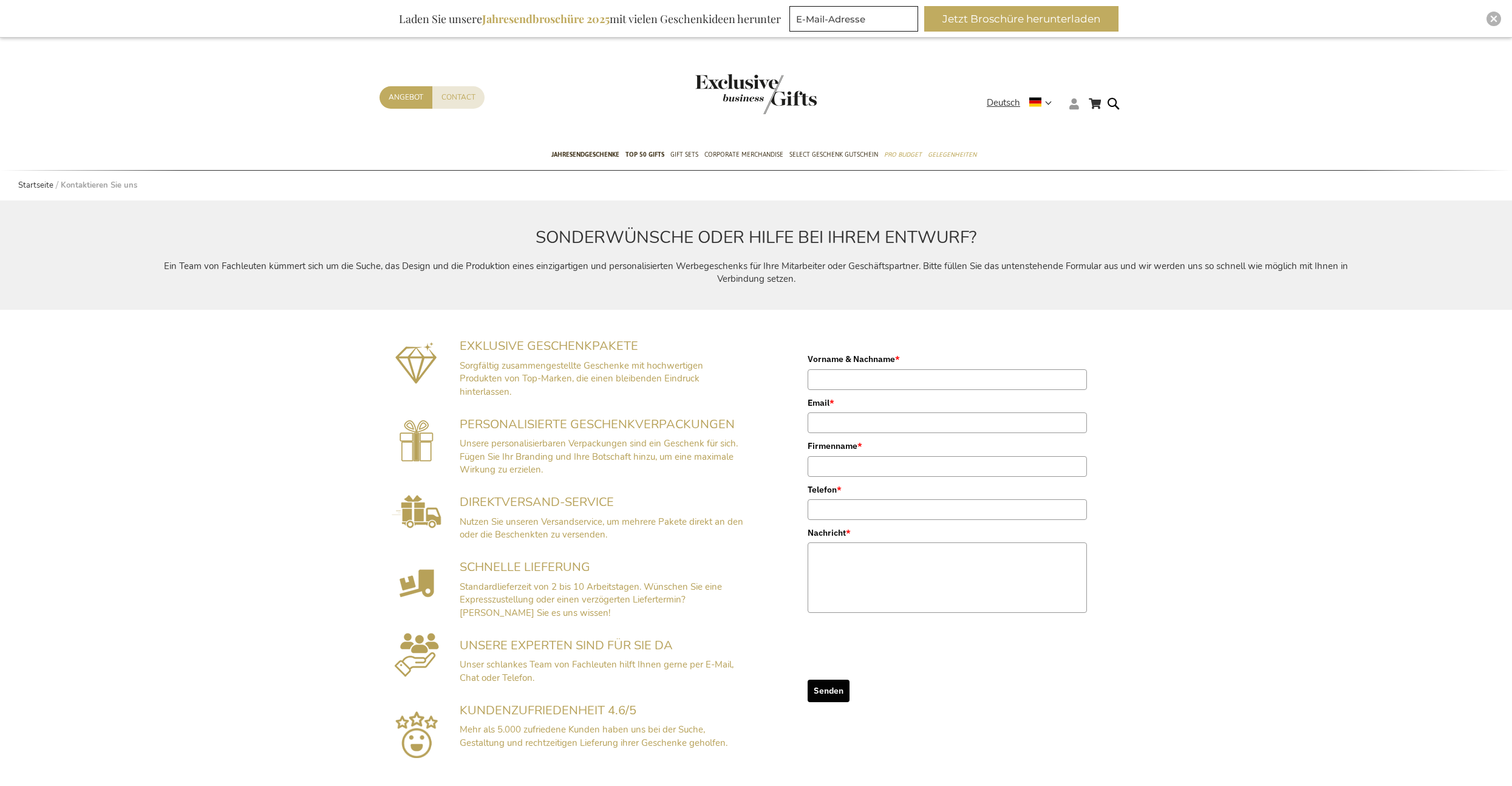
click at [1078, 106] on icon at bounding box center [1074, 104] width 10 height 11
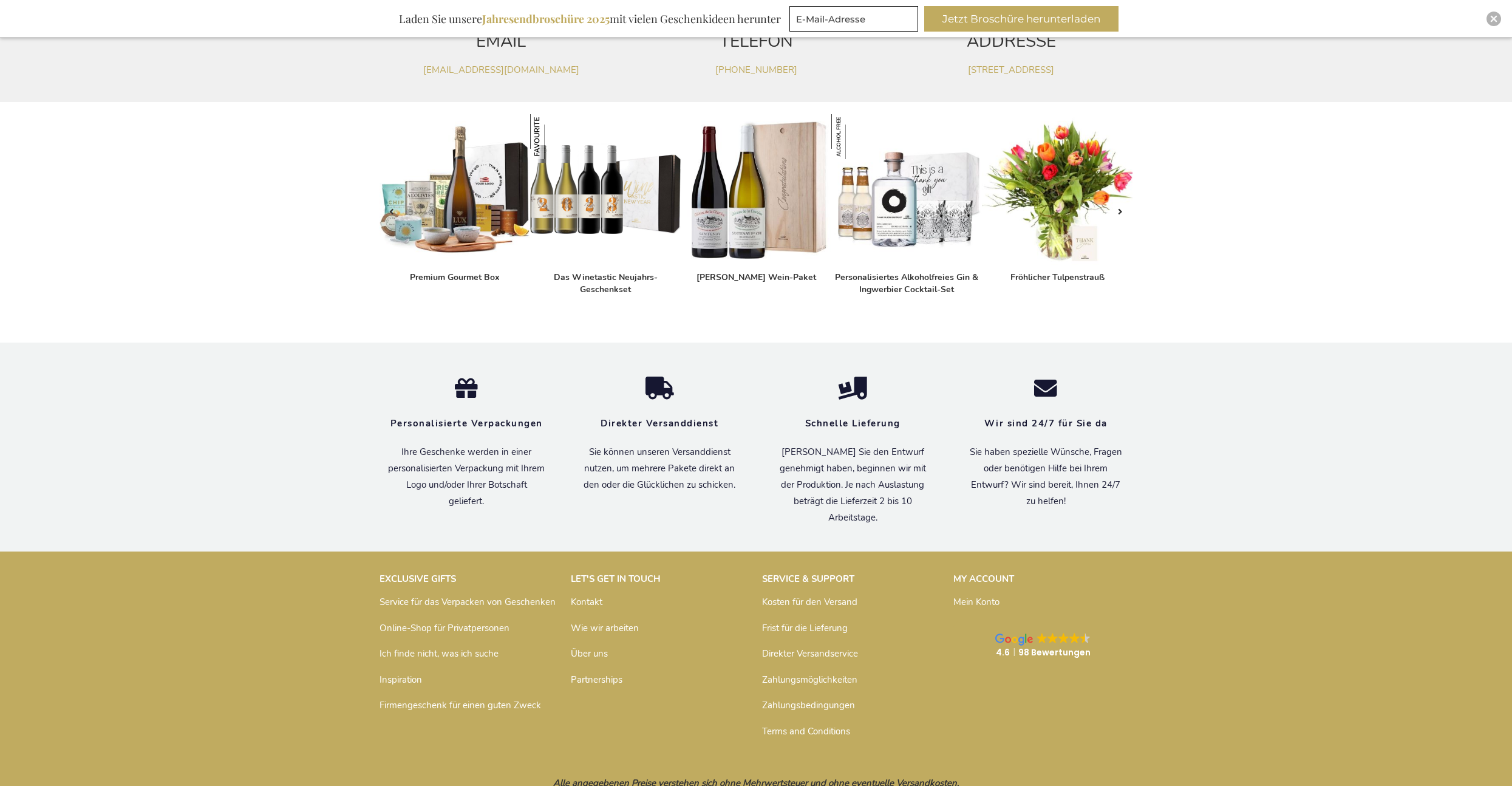
scroll to position [850, 0]
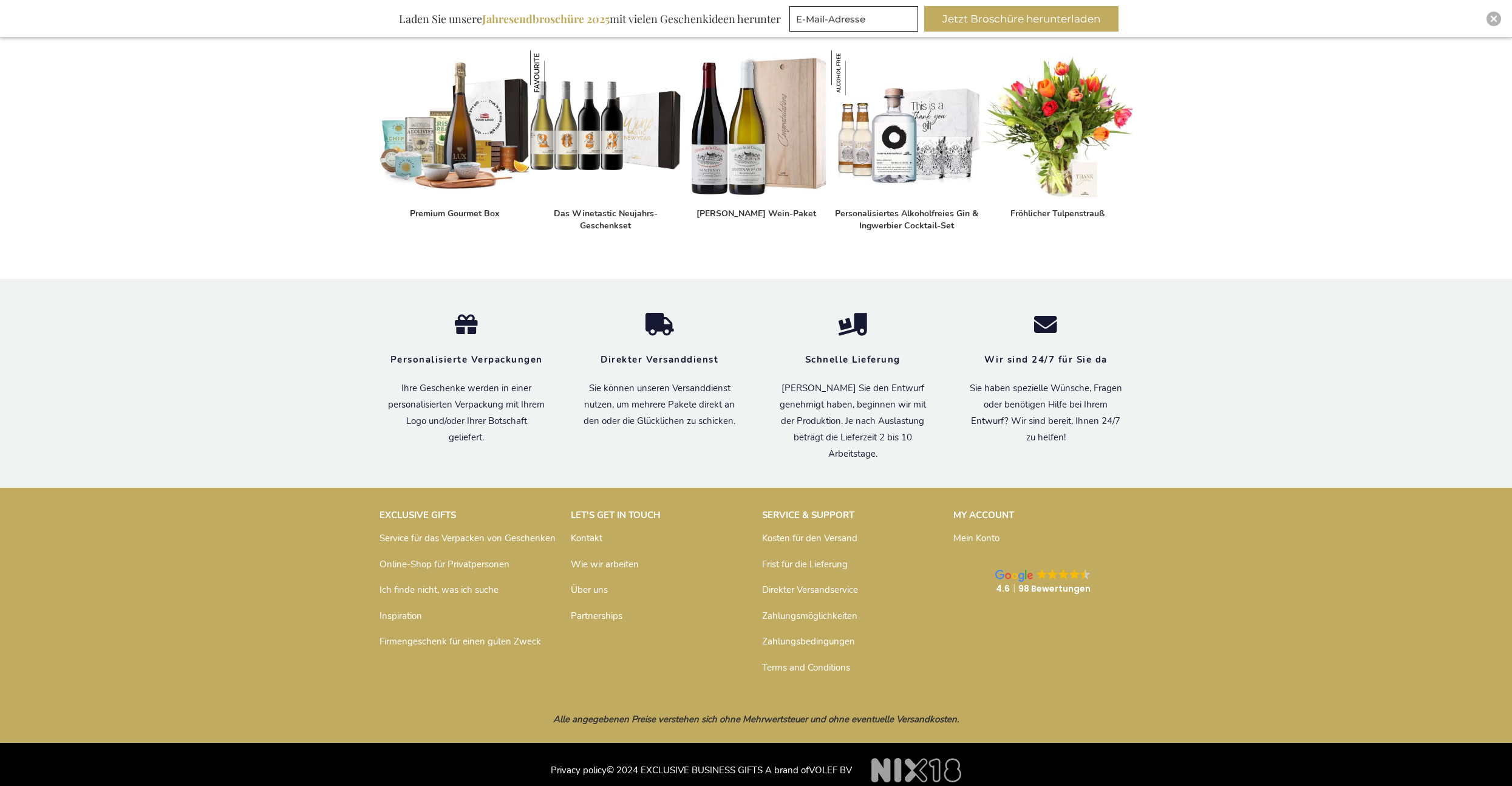
click at [1060, 582] on strong "4.6 98 Bewertungen" at bounding box center [1043, 588] width 95 height 12
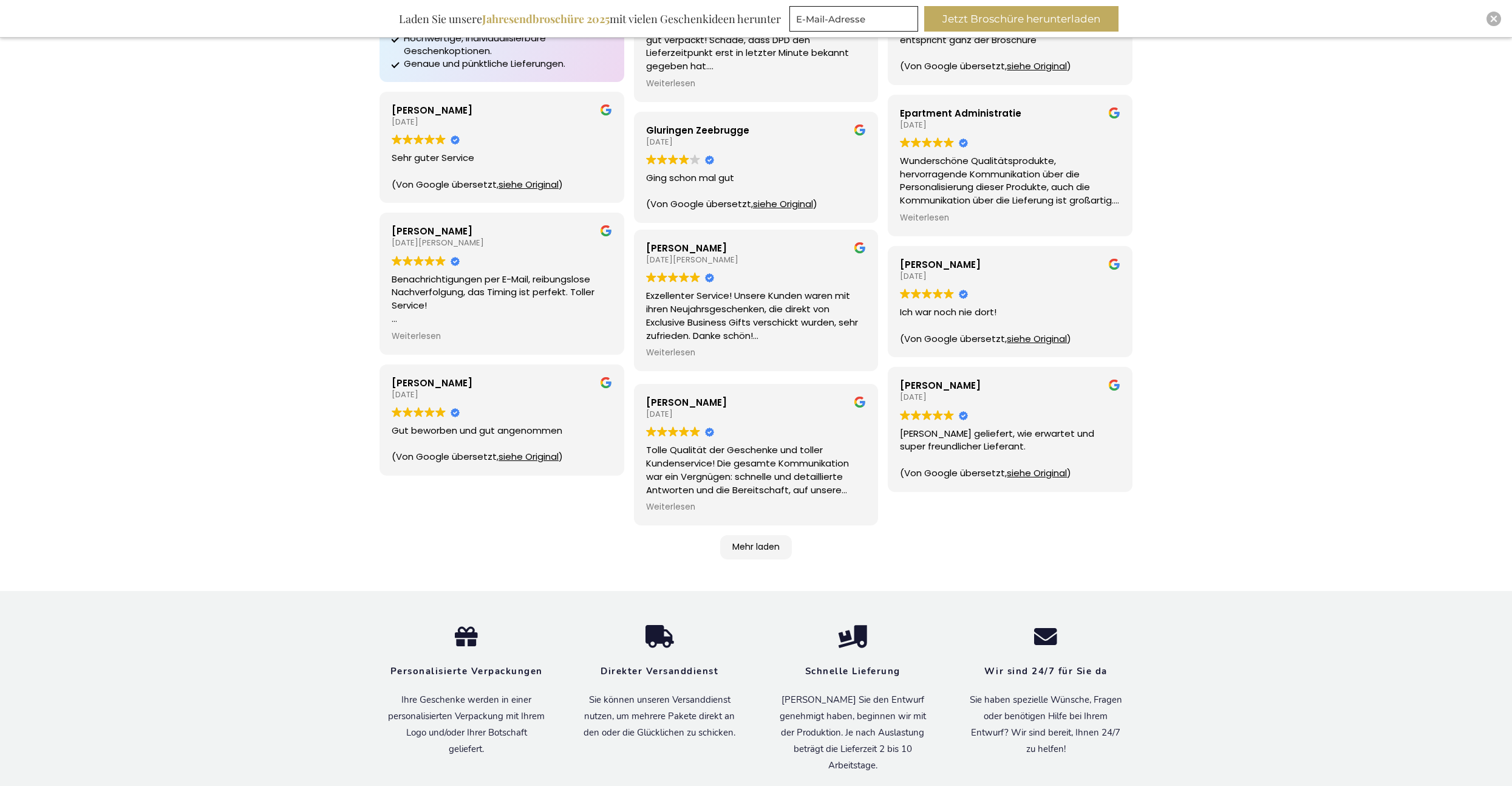
scroll to position [304, 0]
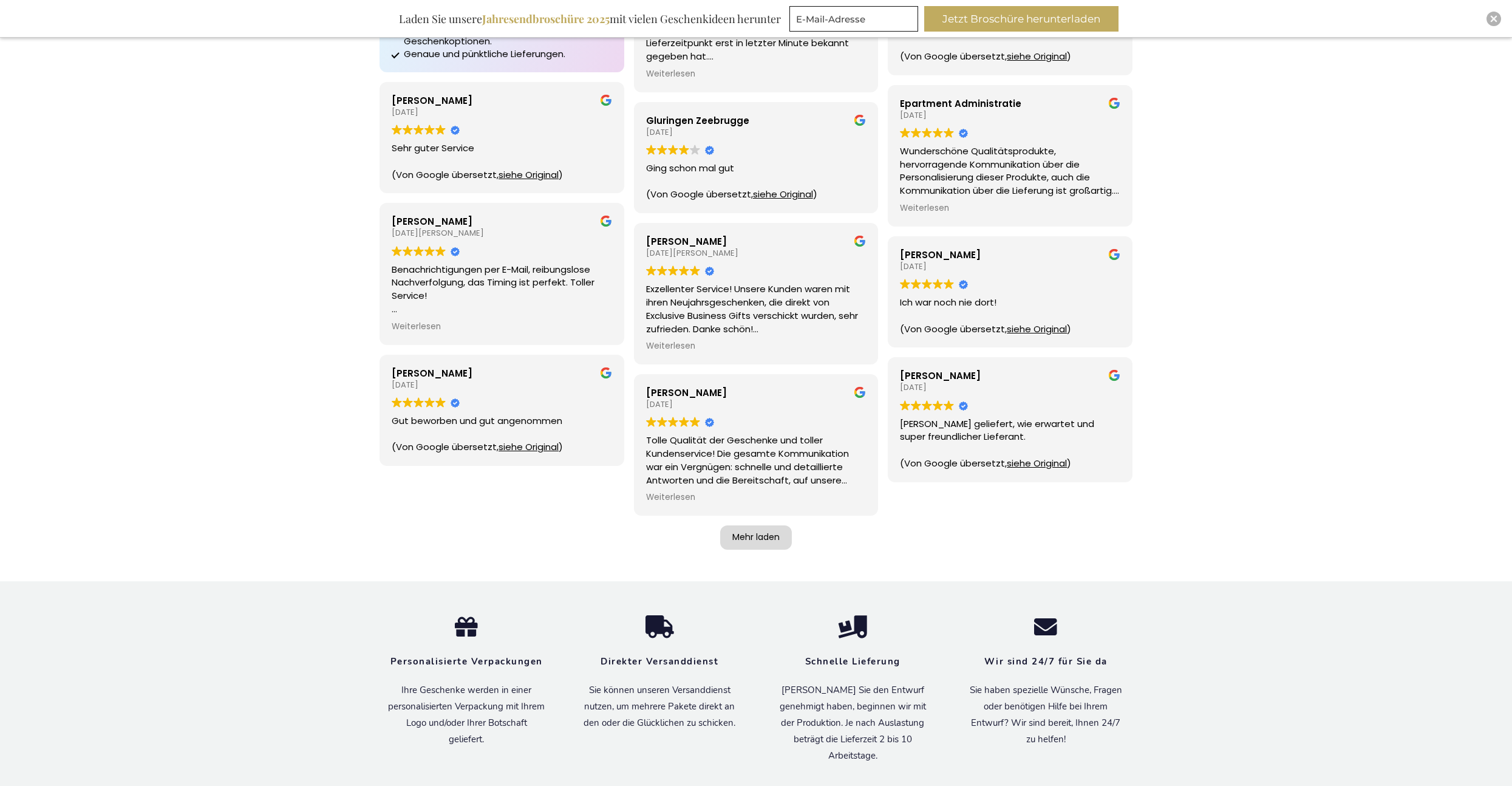
click at [767, 540] on div "Mehr laden" at bounding box center [756, 537] width 71 height 24
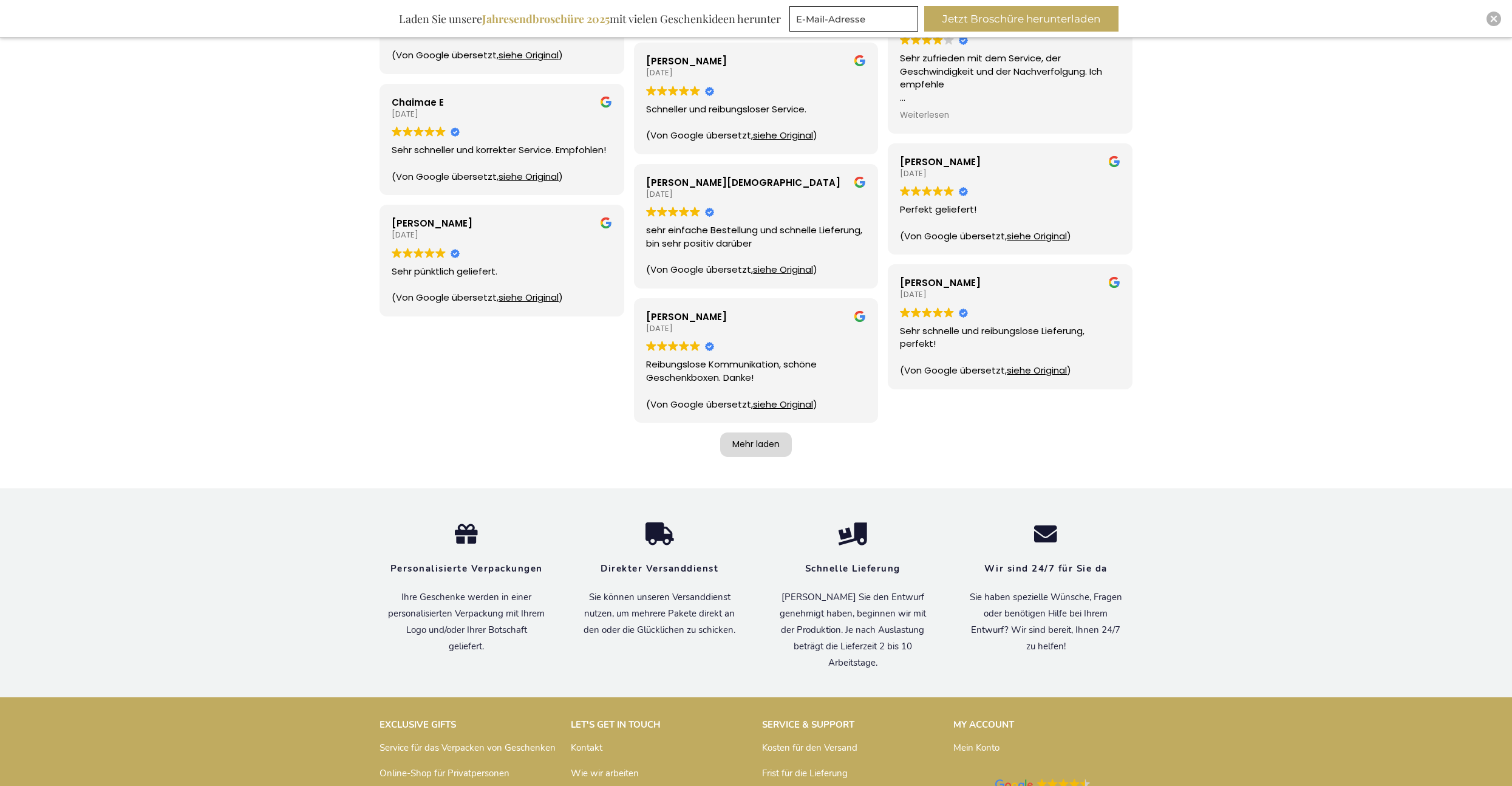
scroll to position [972, 0]
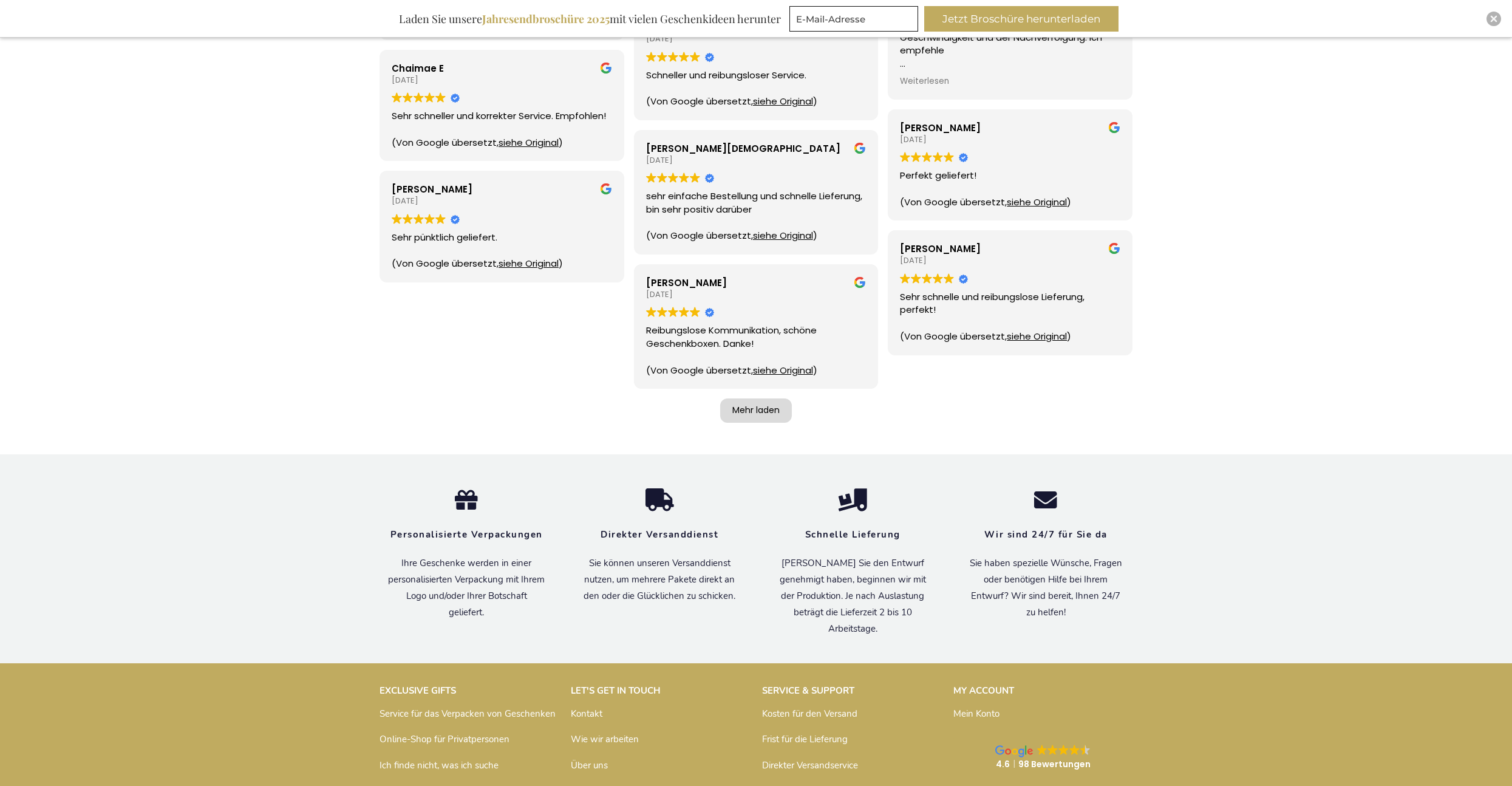
click at [771, 415] on div "Mehr laden" at bounding box center [756, 410] width 71 height 24
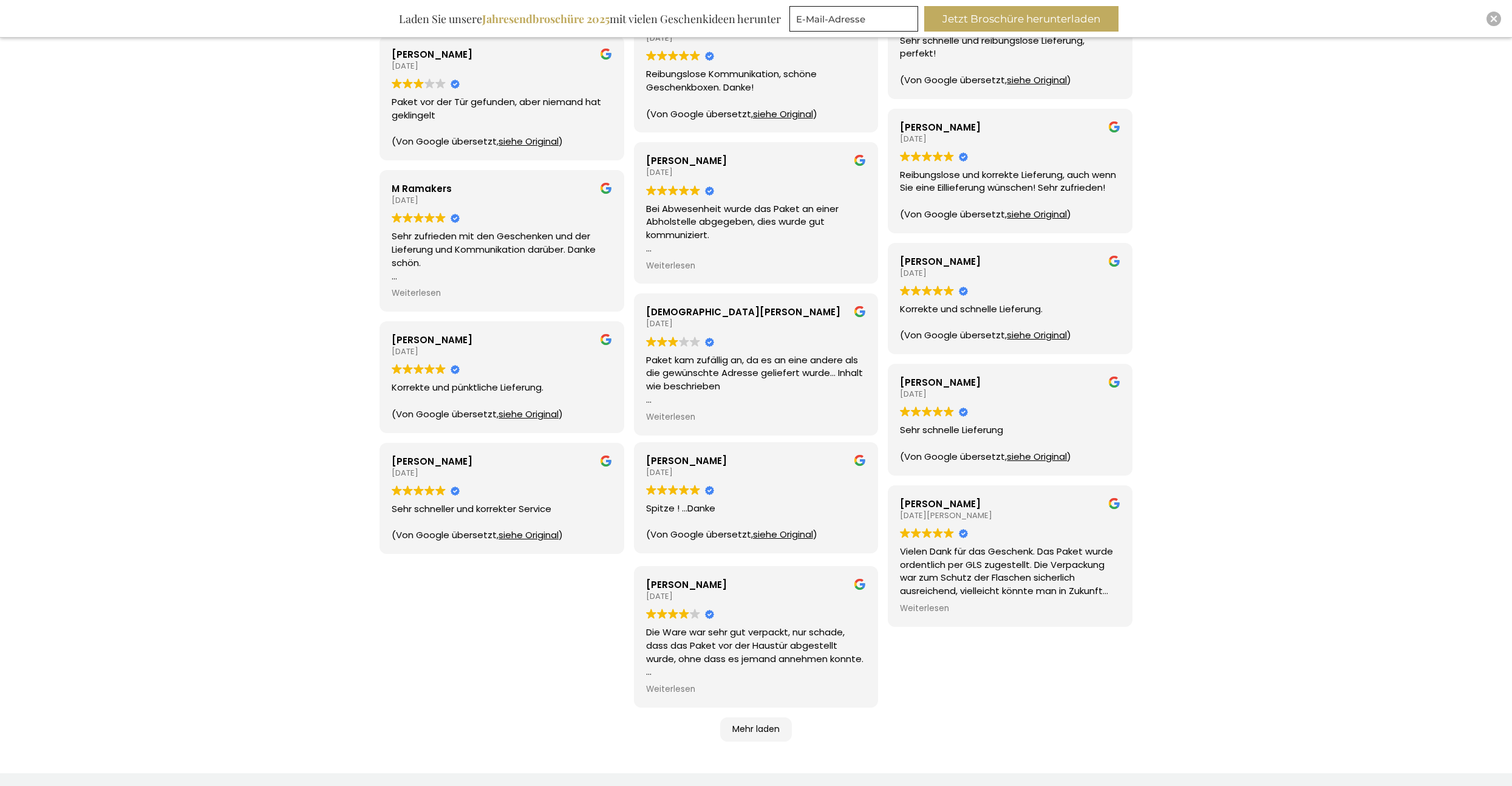
scroll to position [1276, 0]
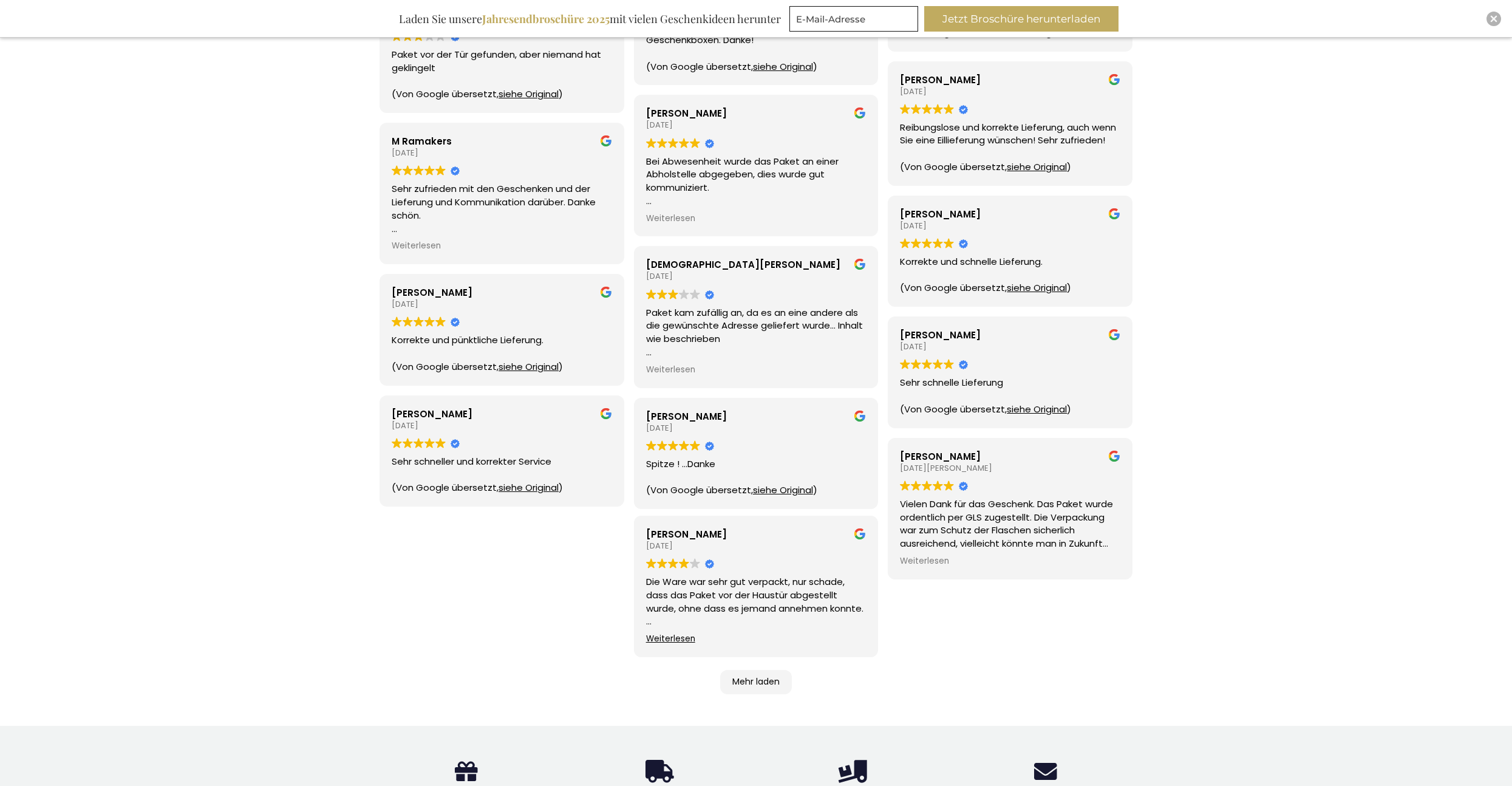
click at [681, 639] on span "Weiterlesen" at bounding box center [670, 640] width 49 height 12
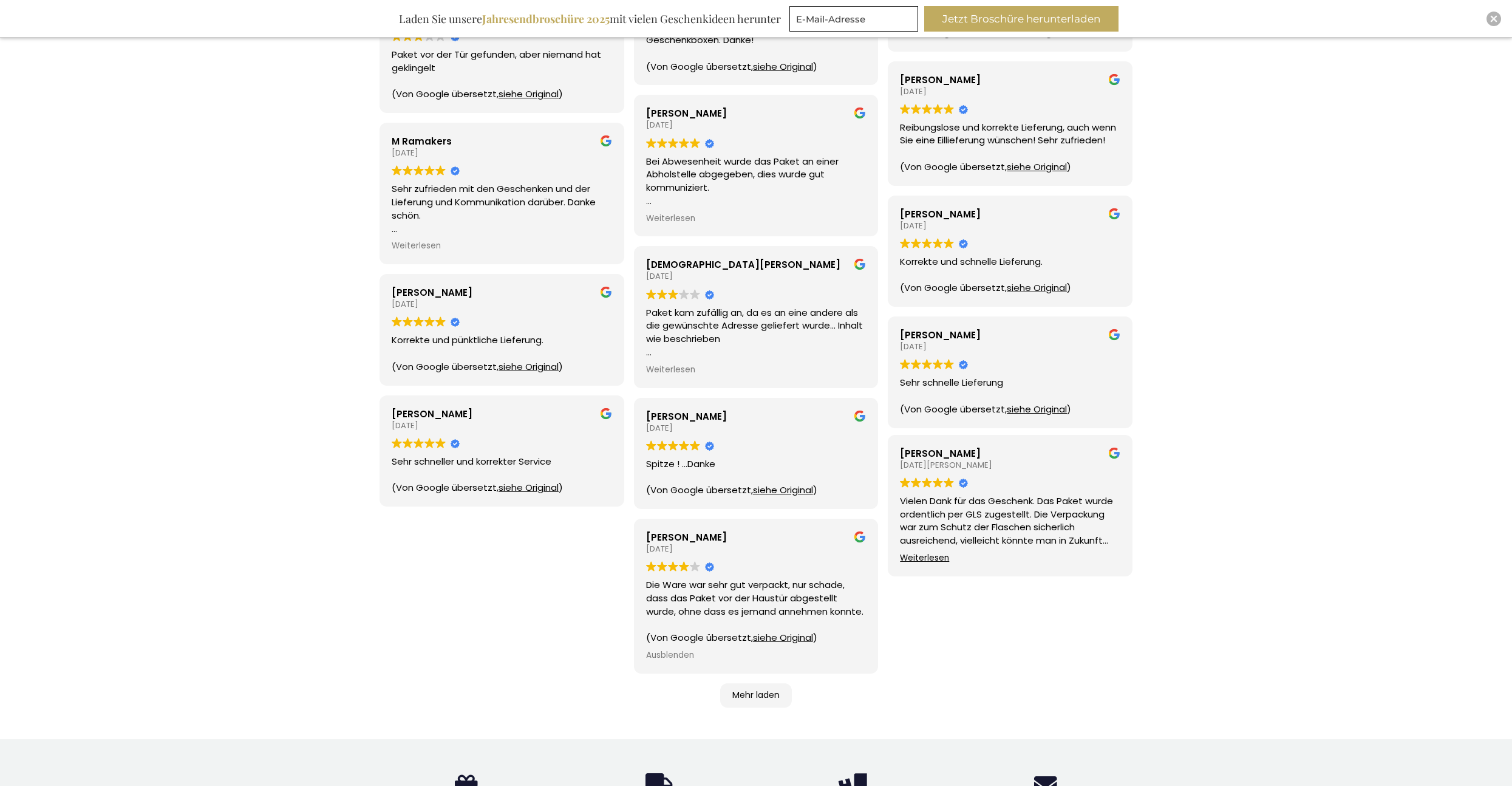
click at [928, 560] on span "Weiterlesen" at bounding box center [924, 559] width 49 height 12
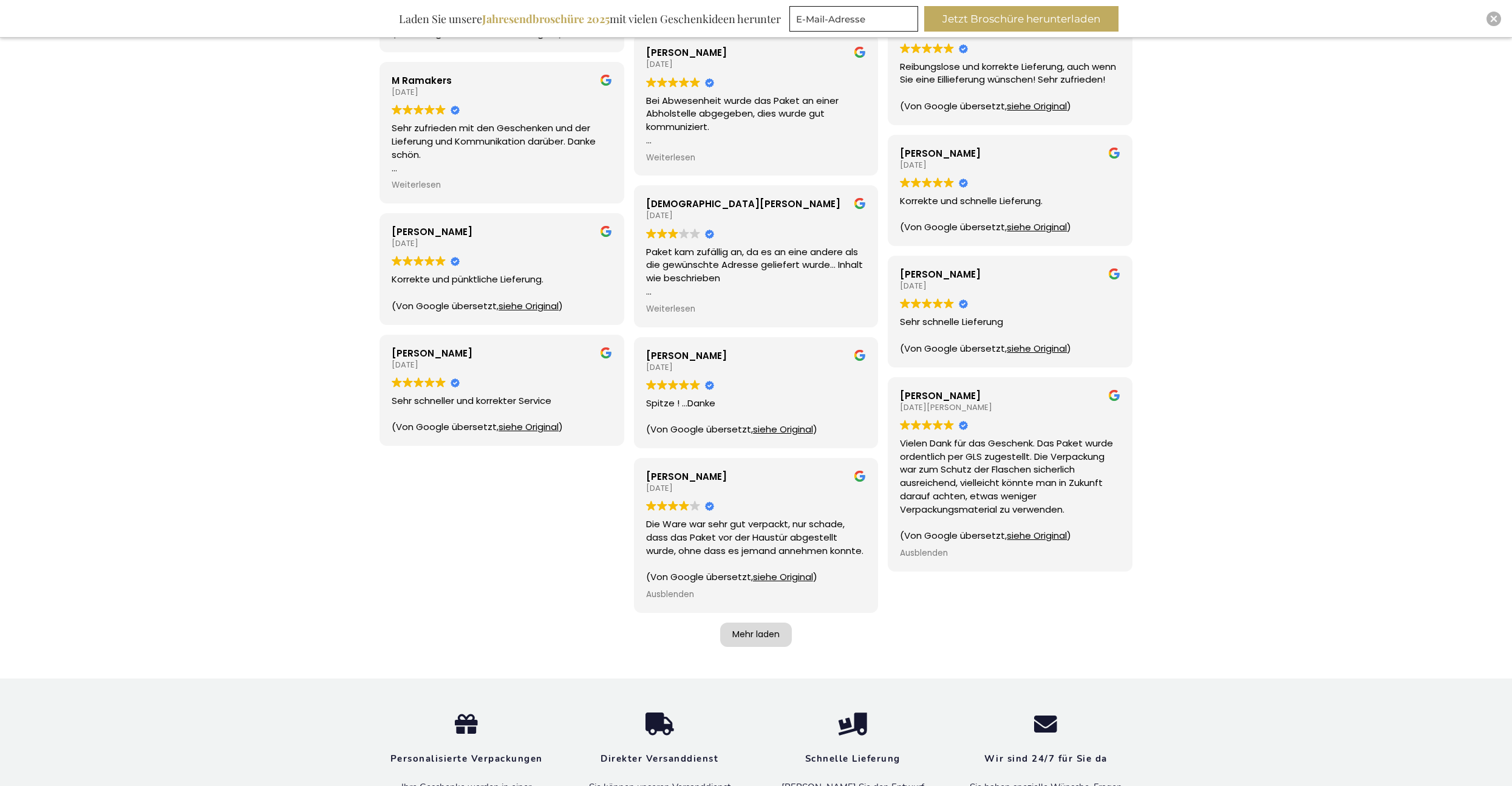
click at [764, 637] on div "Mehr laden" at bounding box center [756, 635] width 71 height 24
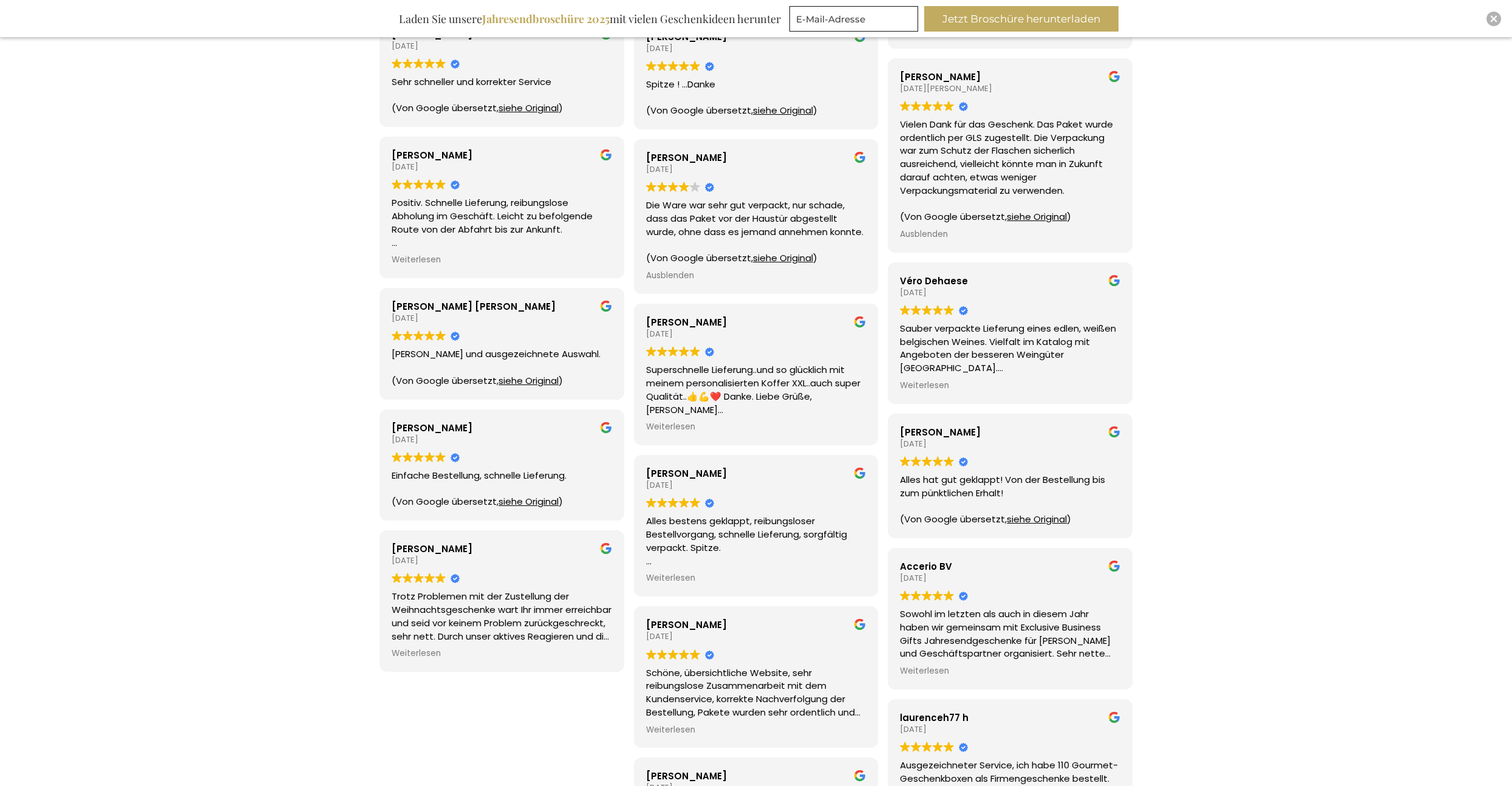
scroll to position [1701, 0]
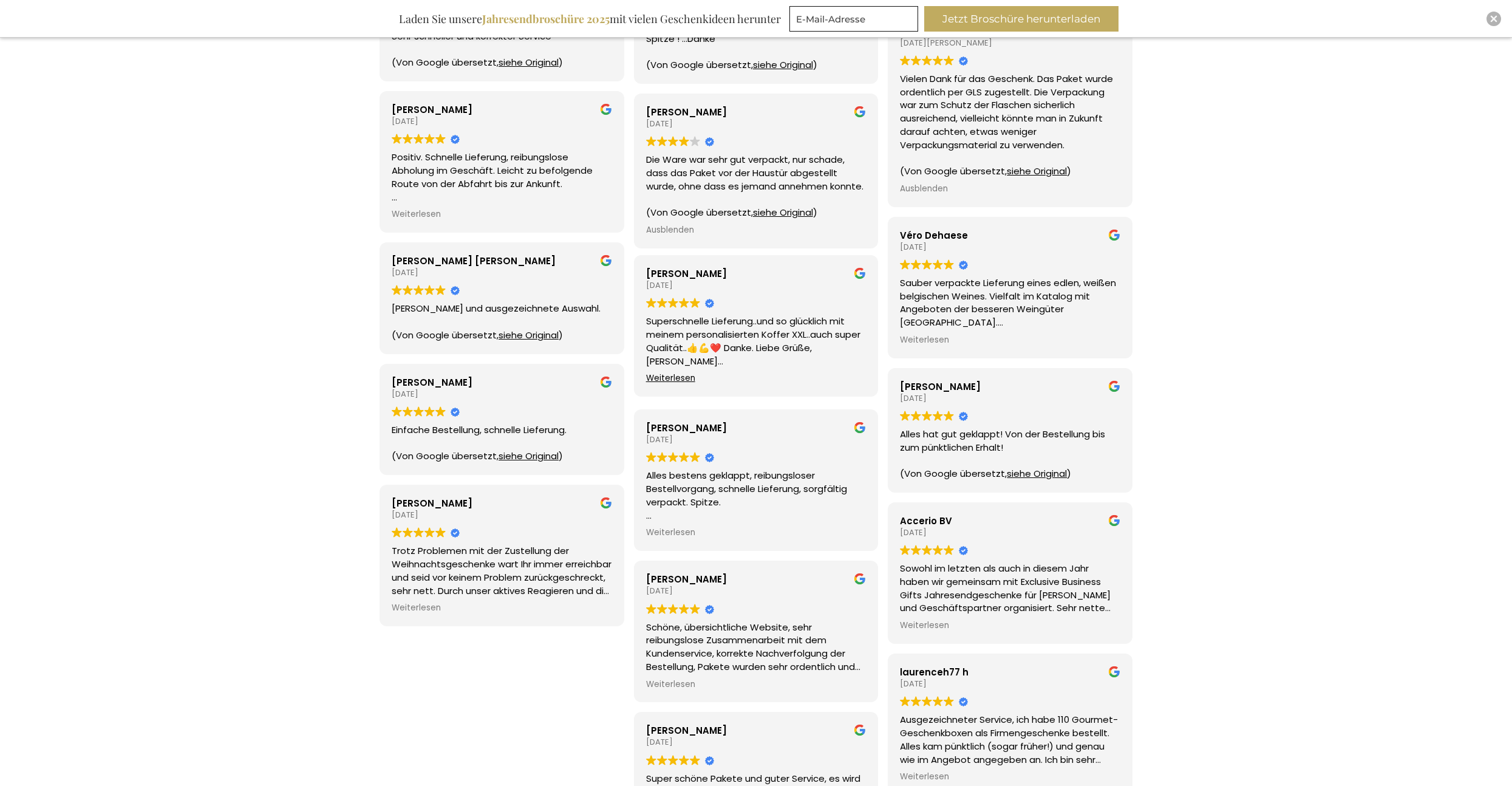
click at [671, 374] on span "Weiterlesen" at bounding box center [670, 379] width 49 height 12
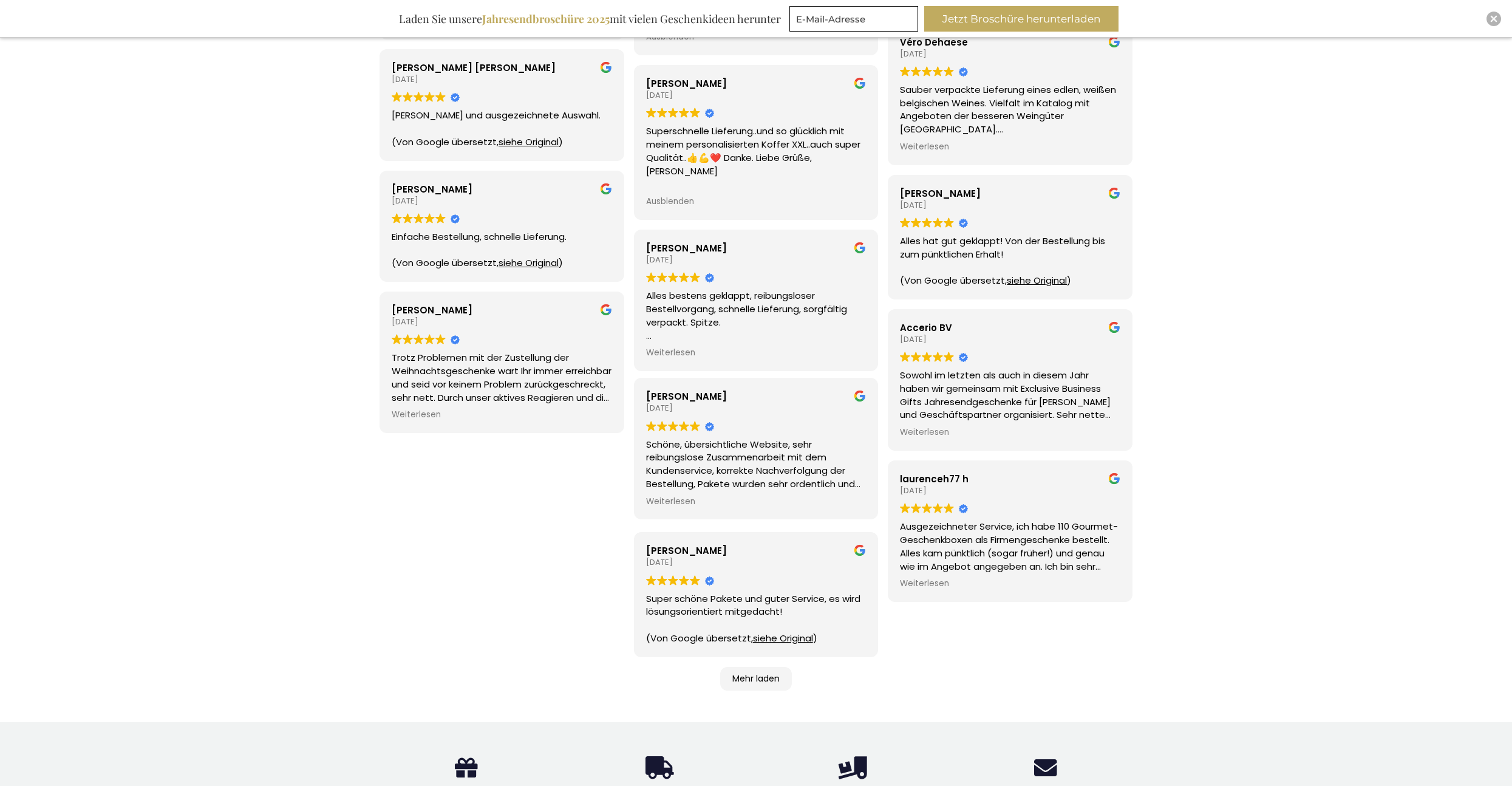
scroll to position [1944, 0]
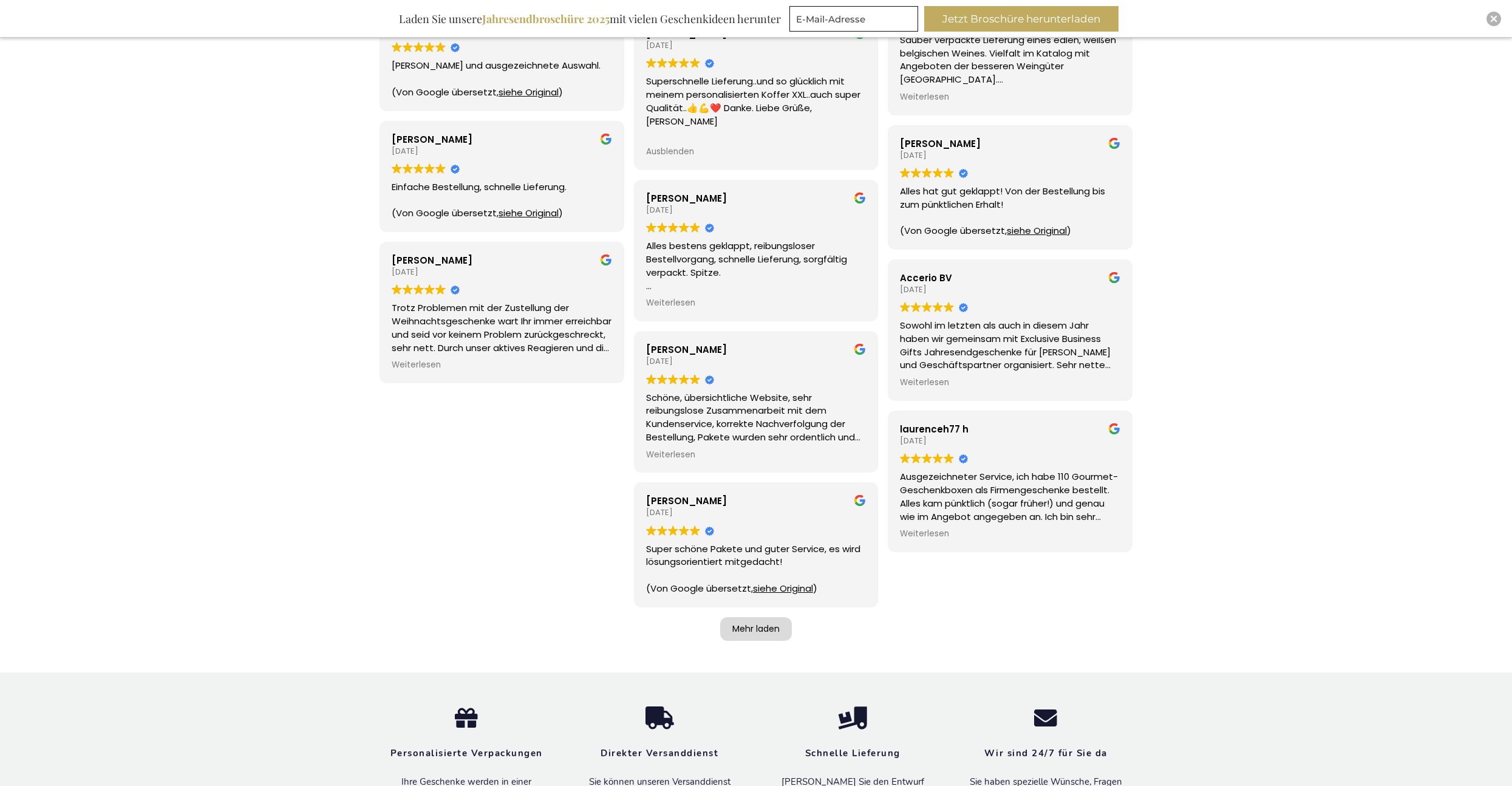
click at [768, 631] on div "Mehr laden" at bounding box center [756, 629] width 71 height 24
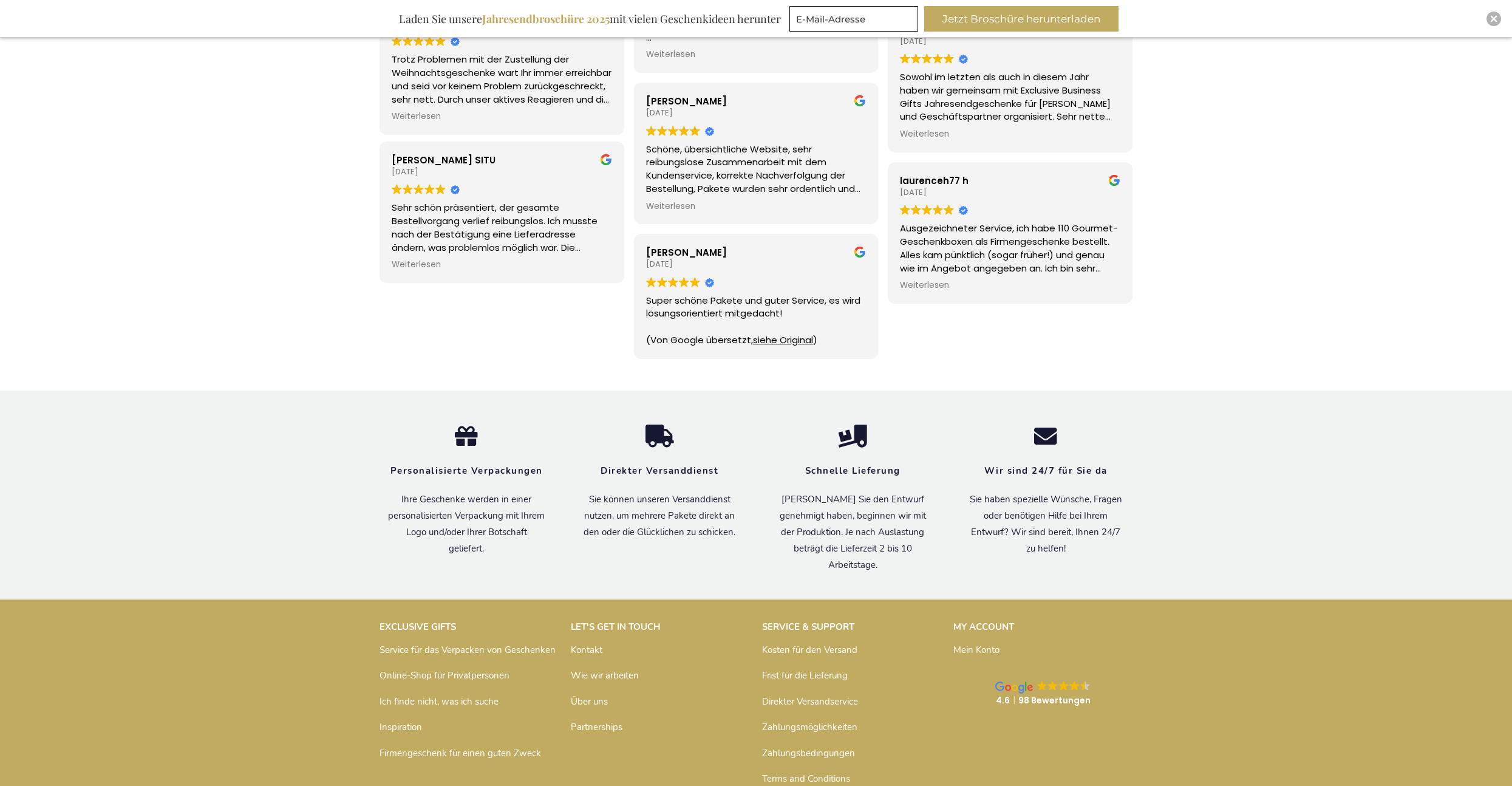
scroll to position [2316, 0]
